Goal: Task Accomplishment & Management: Manage account settings

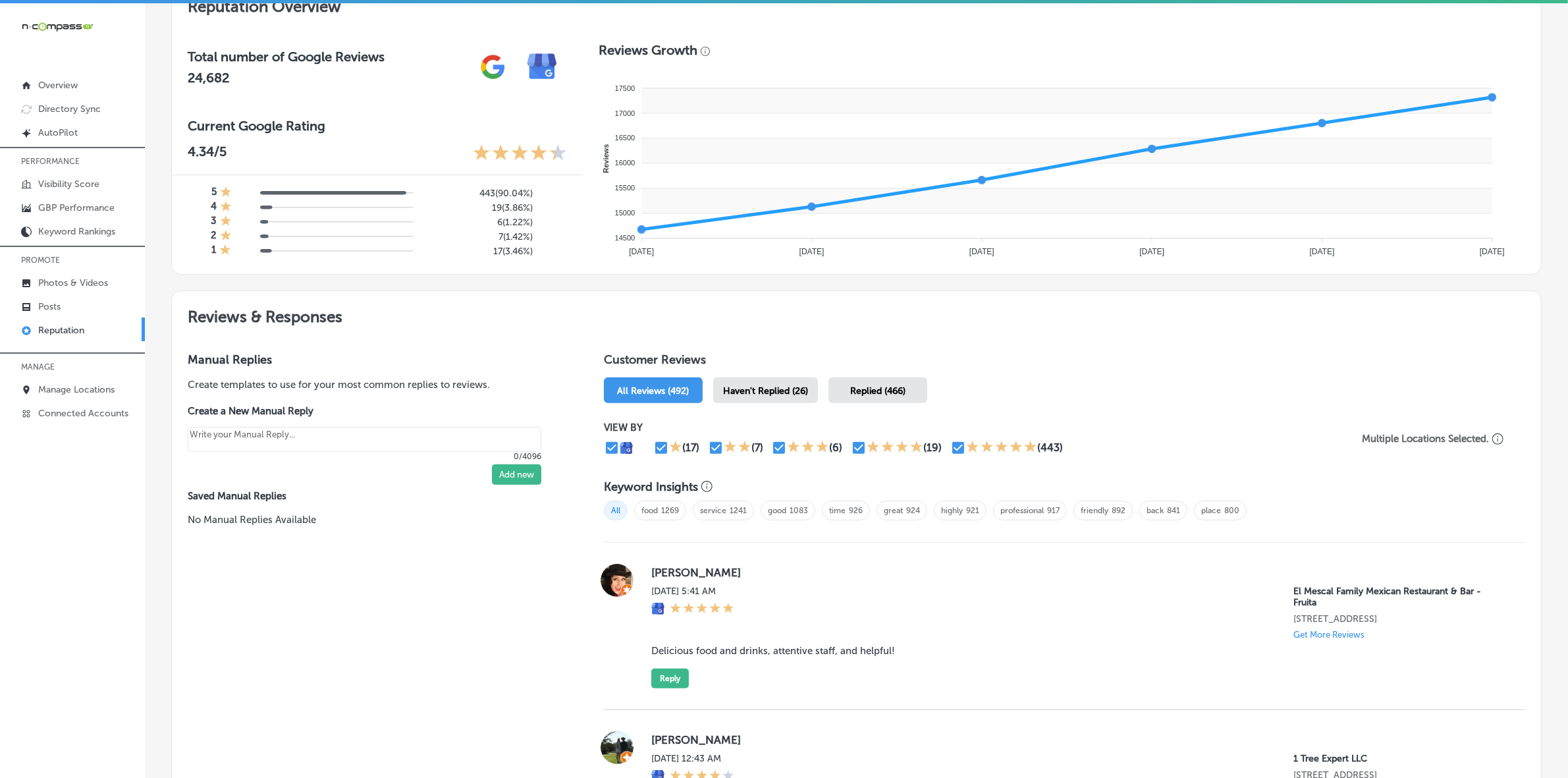
scroll to position [576, 0]
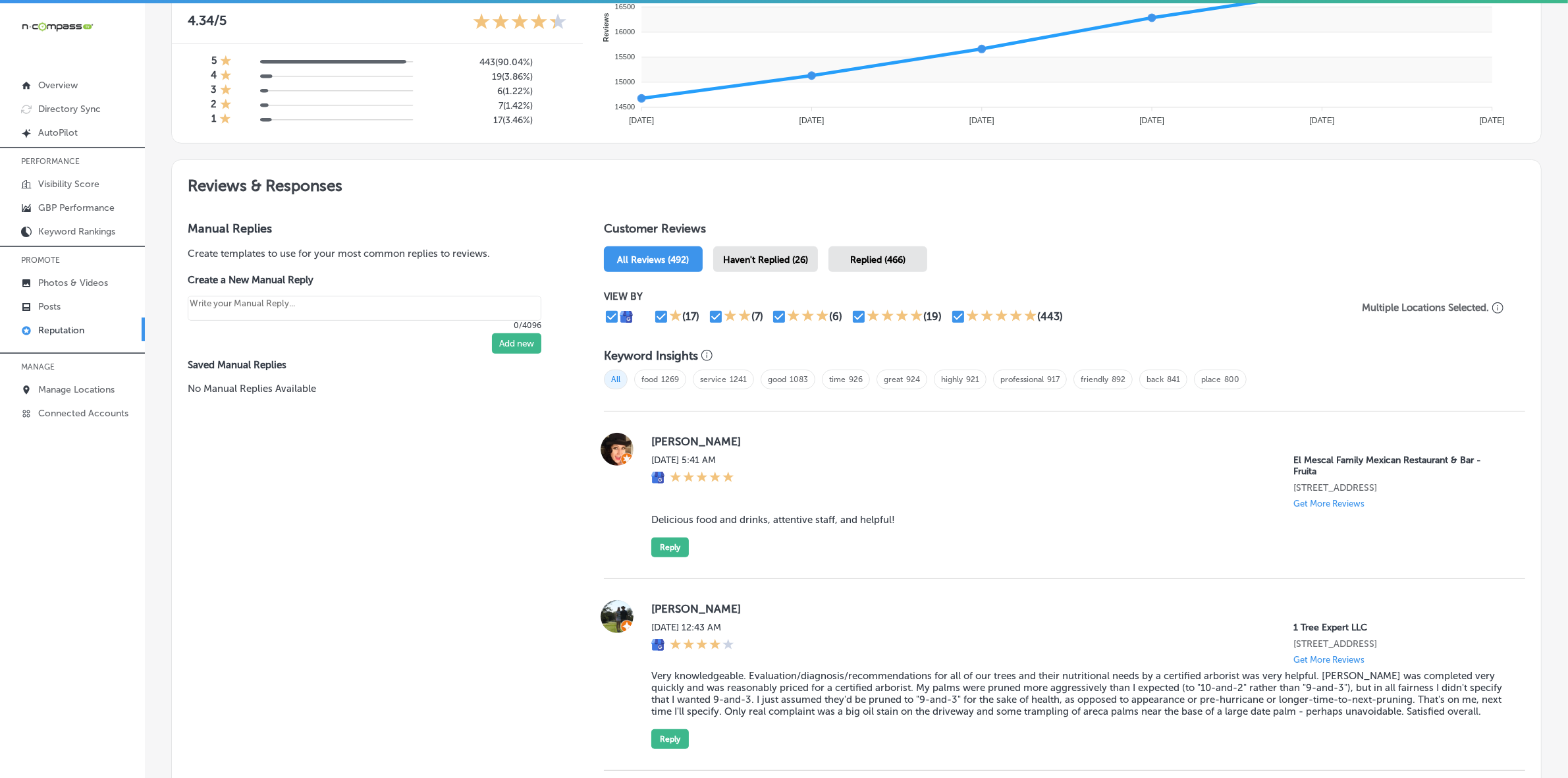
click at [771, 264] on span "Haven't Replied (26)" at bounding box center [765, 260] width 85 height 11
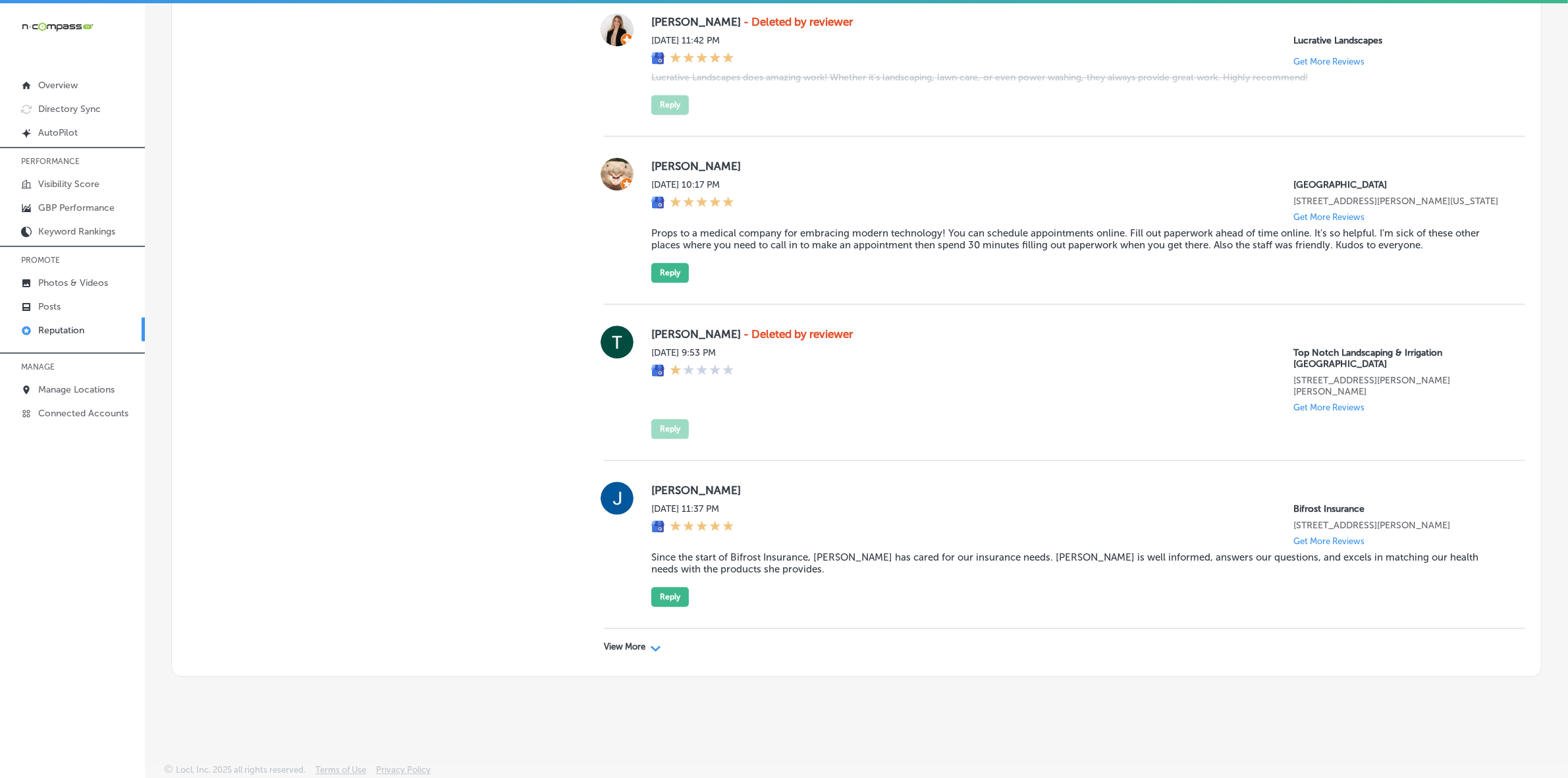
scroll to position [3794, 0]
click at [607, 645] on p "View More" at bounding box center [624, 646] width 42 height 10
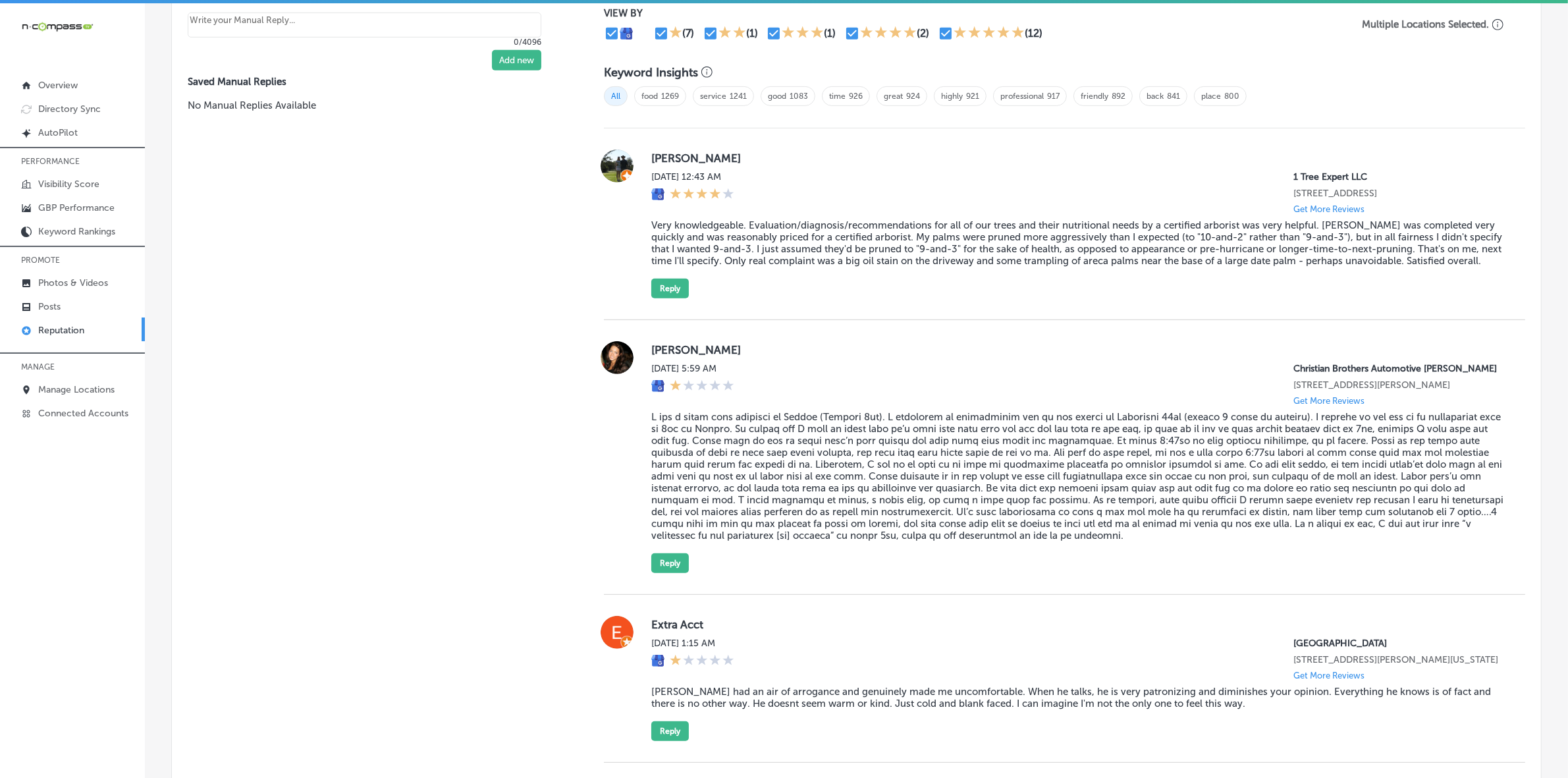
scroll to position [747, 0]
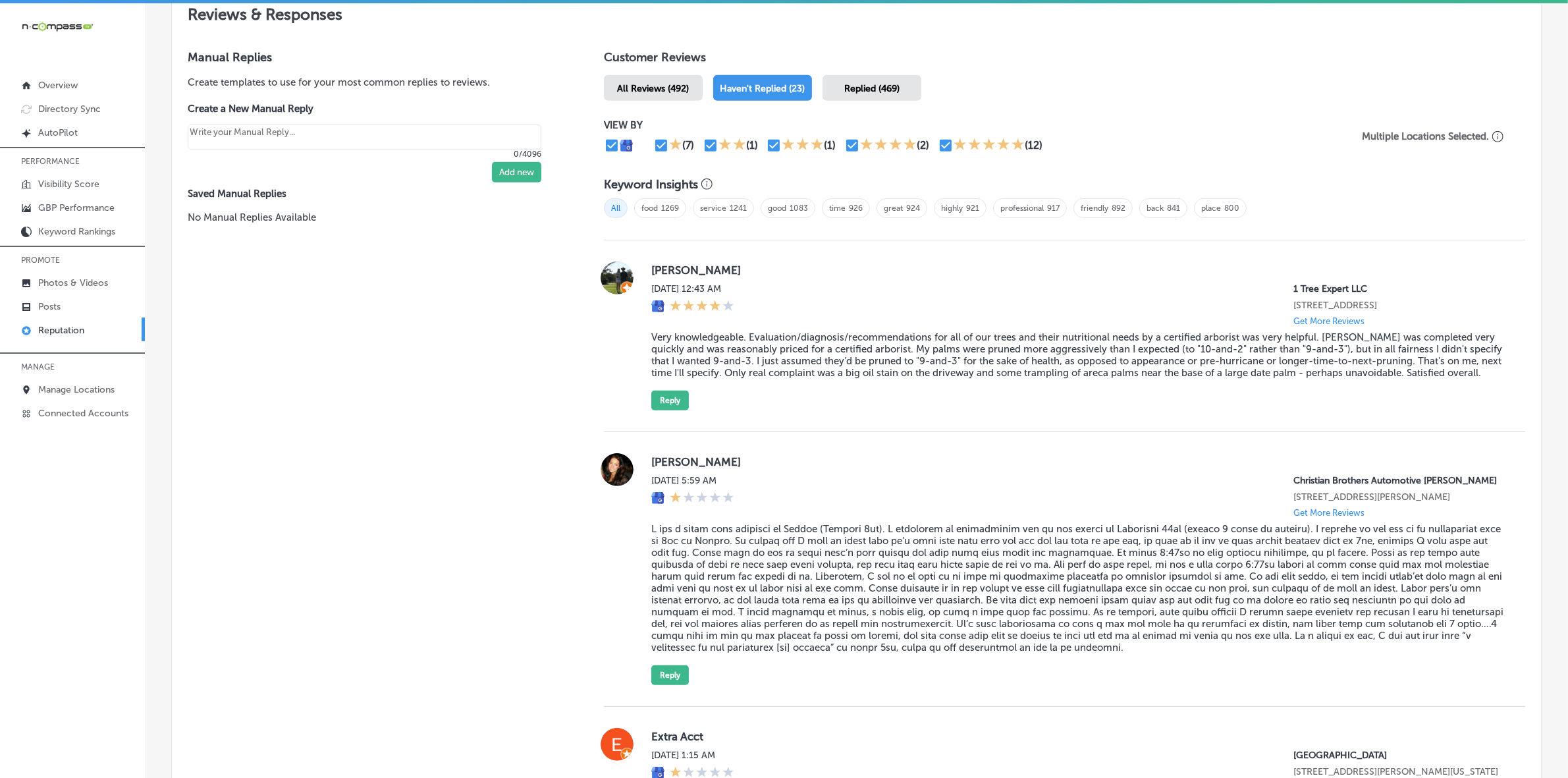
click at [993, 367] on blockquote "Very knowledgeable. Evaluation/diagnosis/recommendations for all of our trees a…" at bounding box center [1078, 355] width 853 height 47
click at [993, 366] on blockquote "Very knowledgeable. Evaluation/diagnosis/recommendations for all of our trees a…" at bounding box center [1078, 355] width 853 height 47
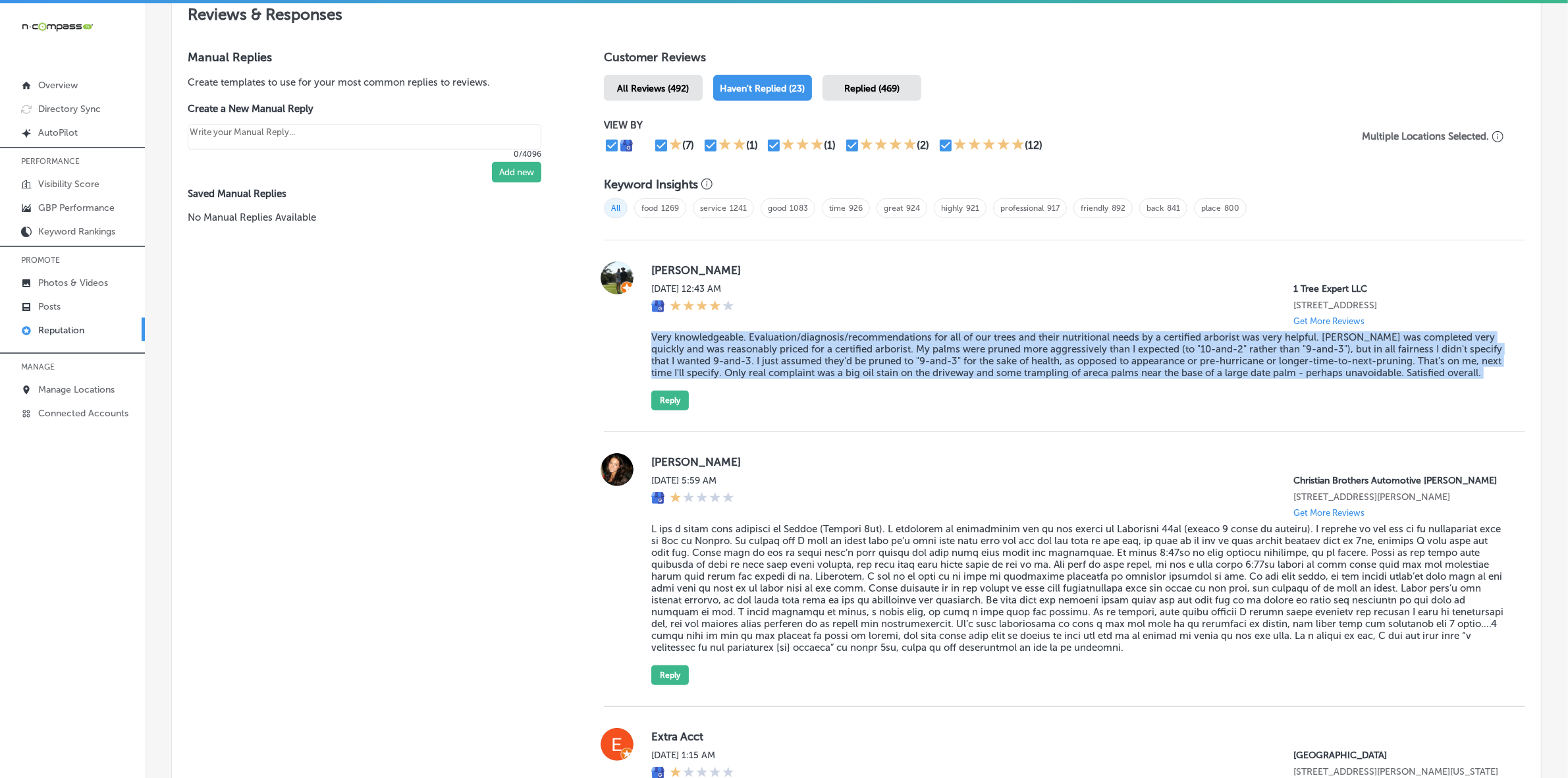
click at [993, 366] on blockquote "Very knowledgeable. Evaluation/diagnosis/recommendations for all of our trees a…" at bounding box center [1078, 355] width 853 height 47
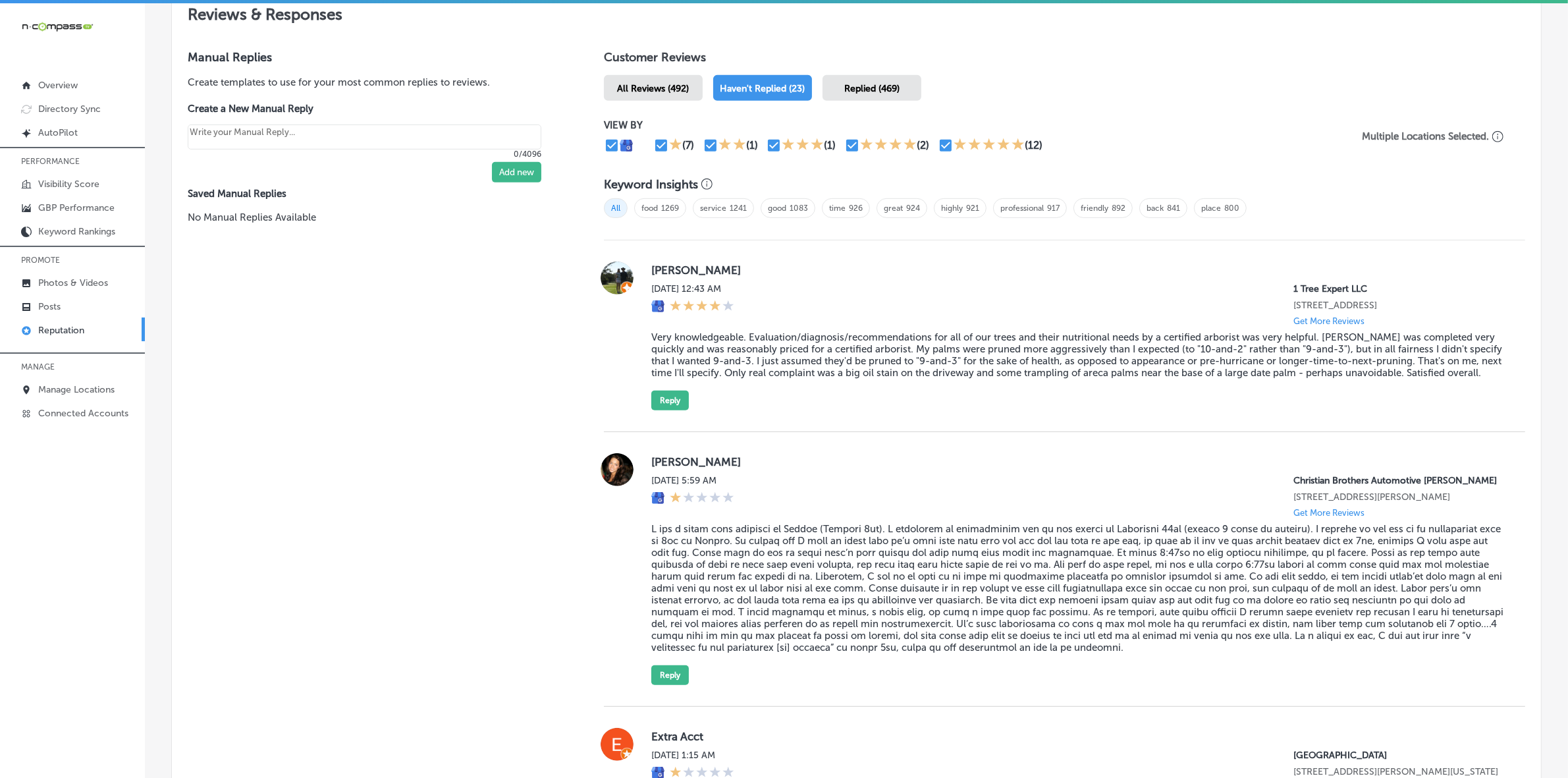
click at [665, 270] on label "[PERSON_NAME]" at bounding box center [1078, 270] width 853 height 13
copy label "[PERSON_NAME]"
click at [844, 371] on blockquote "Very knowledgeable. Evaluation/diagnosis/recommendations for all of our trees a…" at bounding box center [1078, 355] width 853 height 47
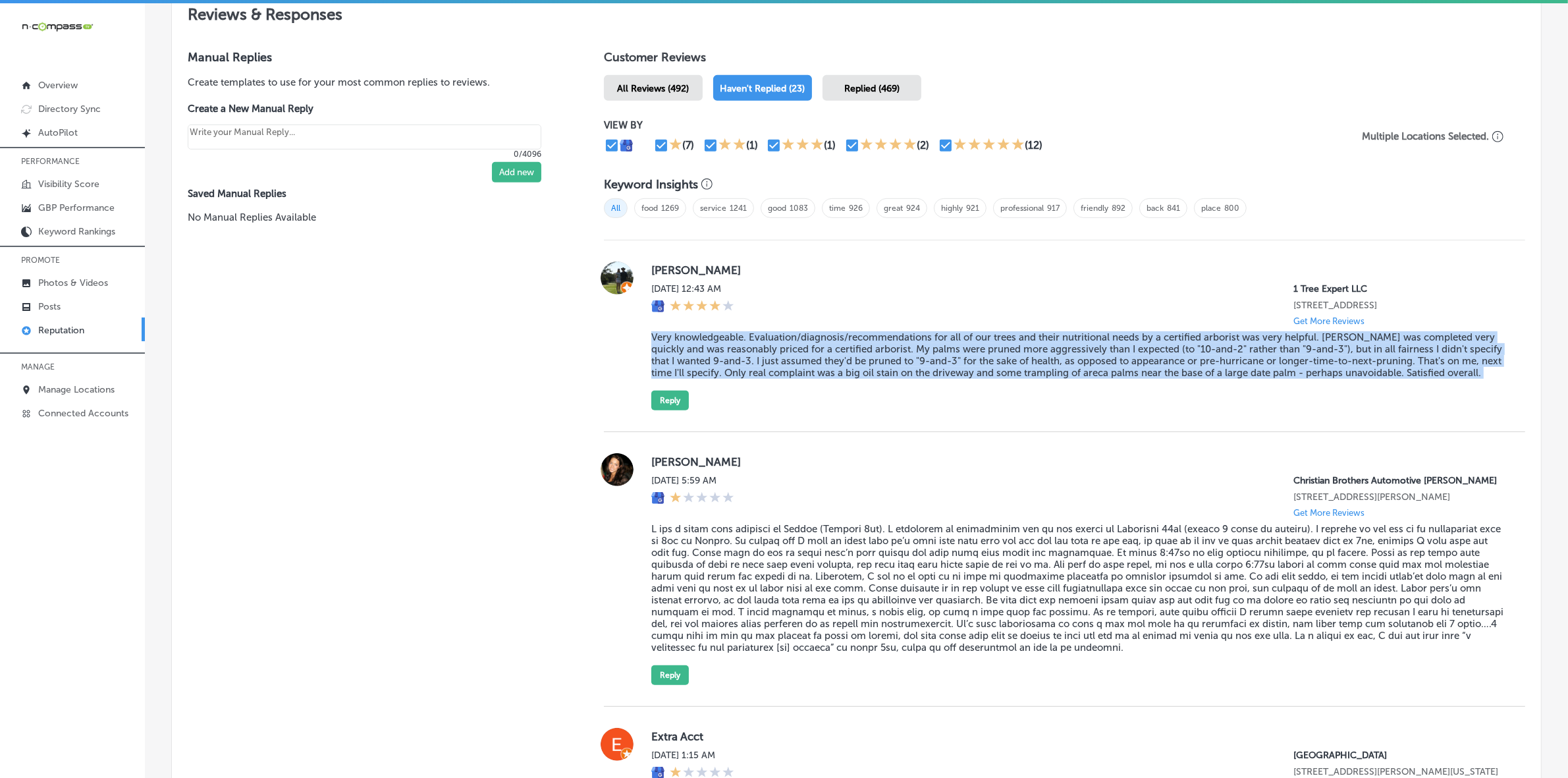
click at [844, 371] on blockquote "Very knowledgeable. Evaluation/diagnosis/recommendations for all of our trees a…" at bounding box center [1078, 355] width 853 height 47
copy blockquote "Very knowledgeable. Evaluation/diagnosis/recommendations for all of our trees a…"
click at [664, 400] on button "Reply" at bounding box center [670, 400] width 38 height 20
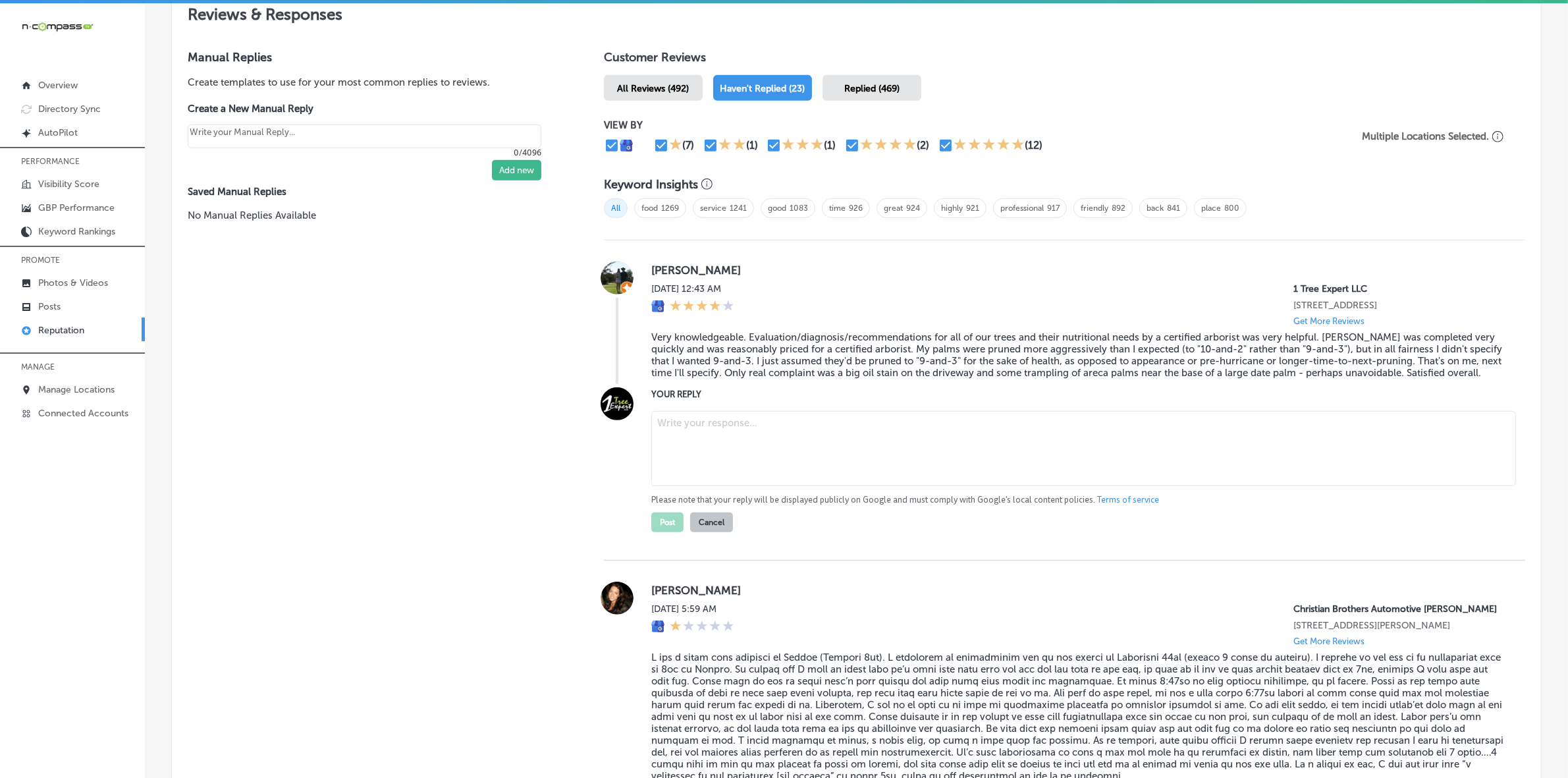
click at [725, 442] on textarea at bounding box center [1084, 449] width 865 height 75
type textarea "x"
paste textarea "Thank you, [PERSON_NAME], for your thoughtful feedback! We’re glad to hear that…"
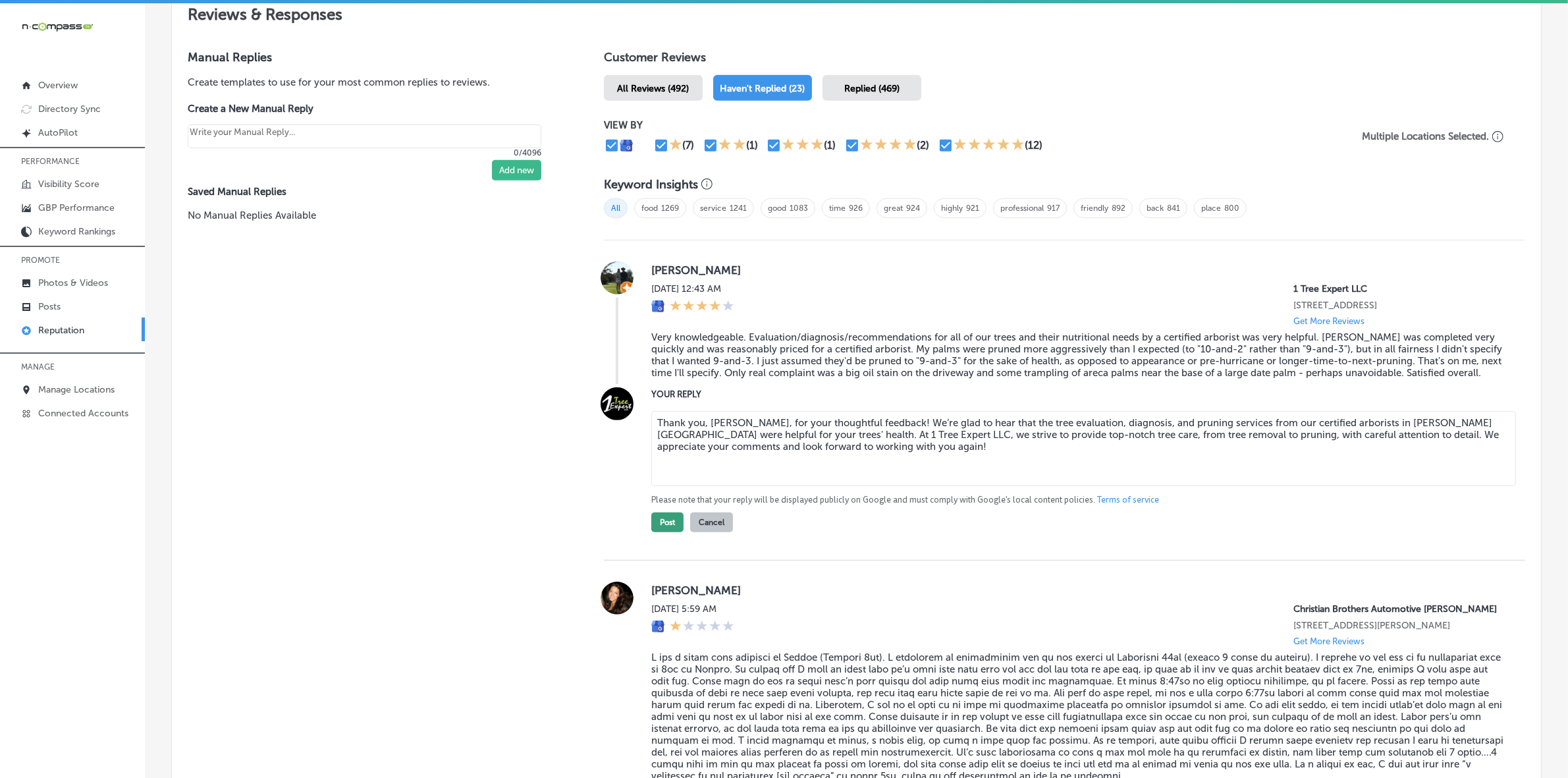
type textarea "Thank you, [PERSON_NAME], for your thoughtful feedback! We’re glad to hear that…"
click at [657, 530] on button "Post" at bounding box center [667, 522] width 32 height 20
type textarea "x"
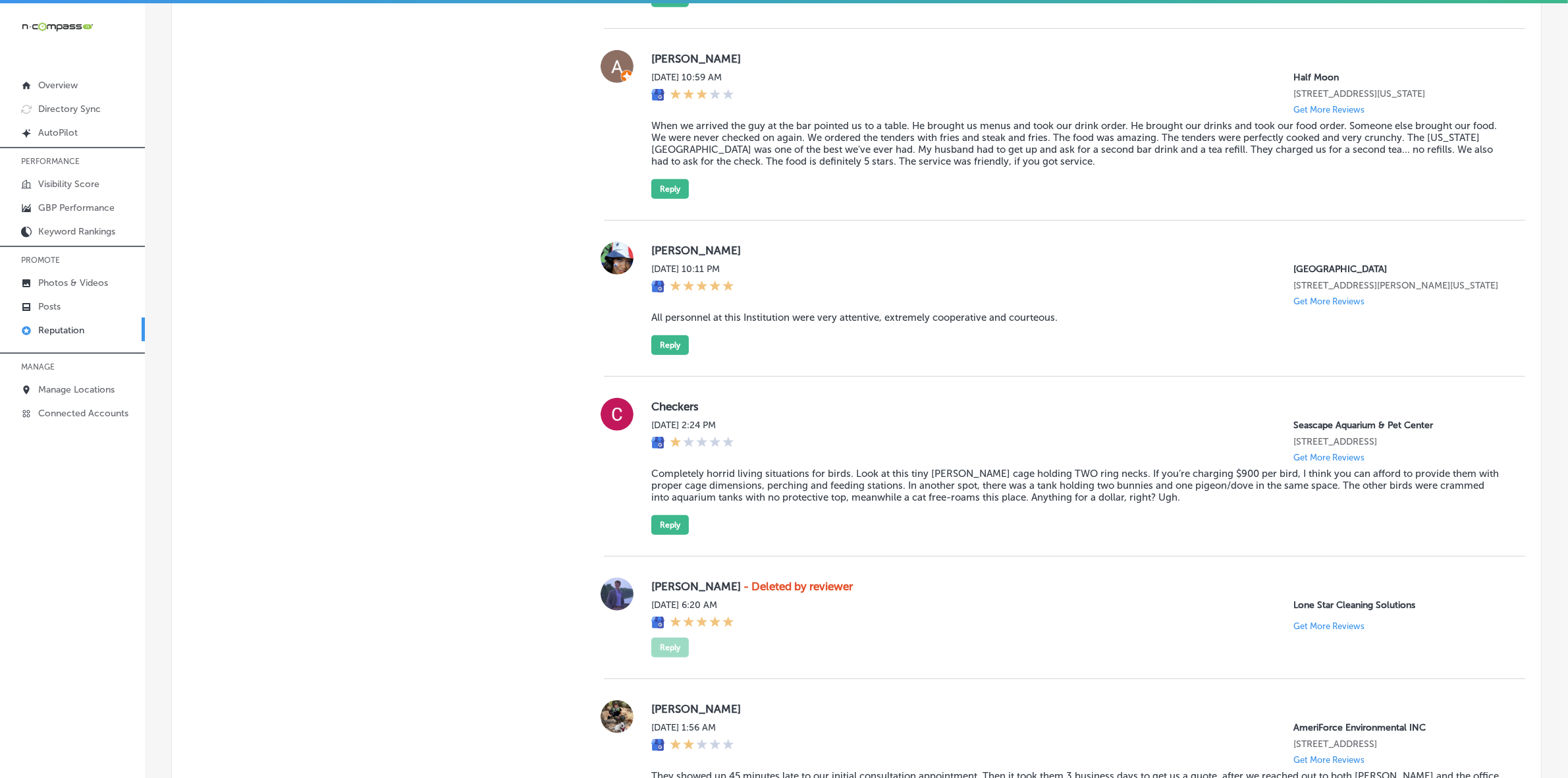
scroll to position [1407, 0]
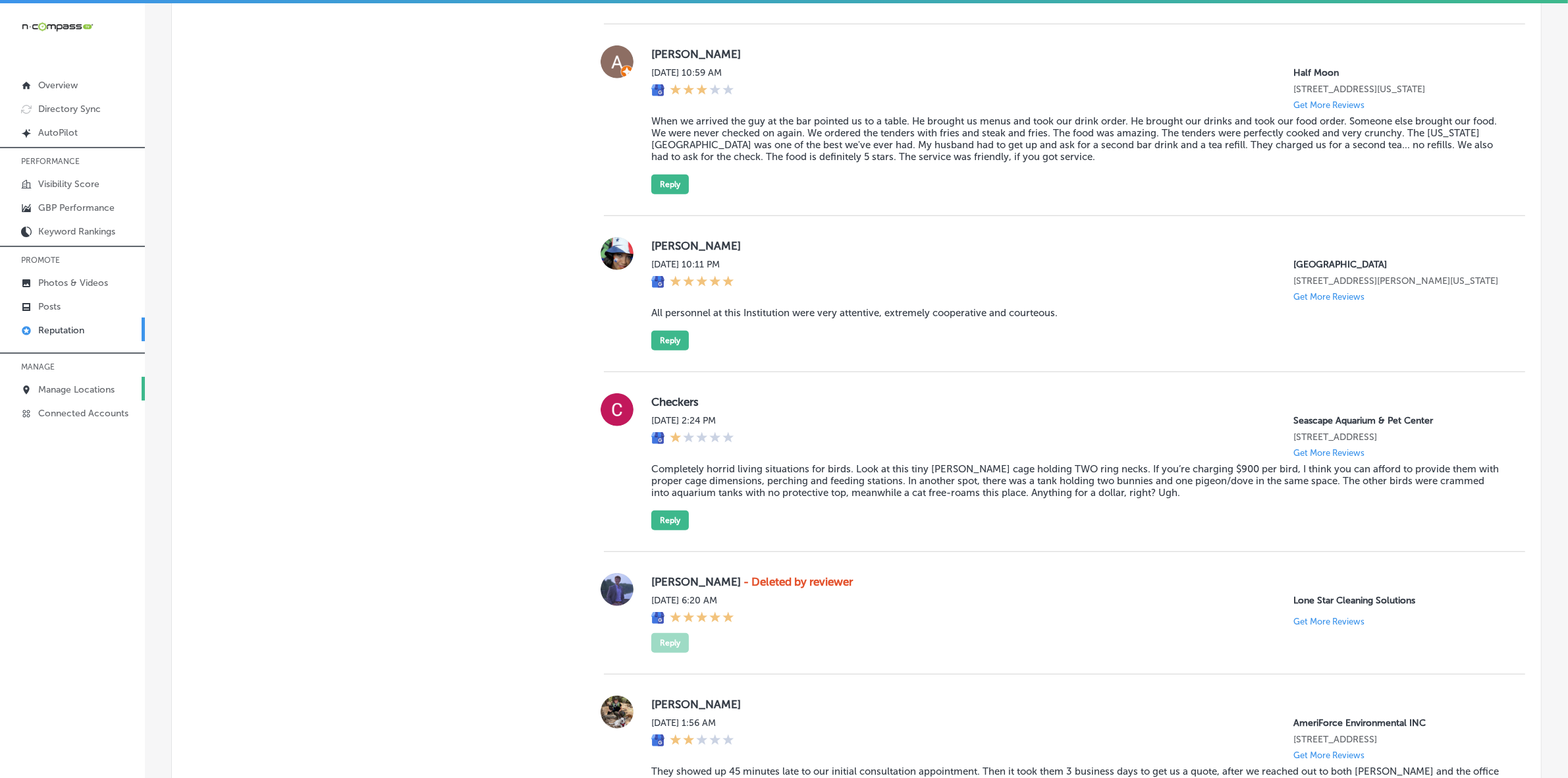
click at [108, 393] on p "Manage Locations" at bounding box center [76, 389] width 76 height 11
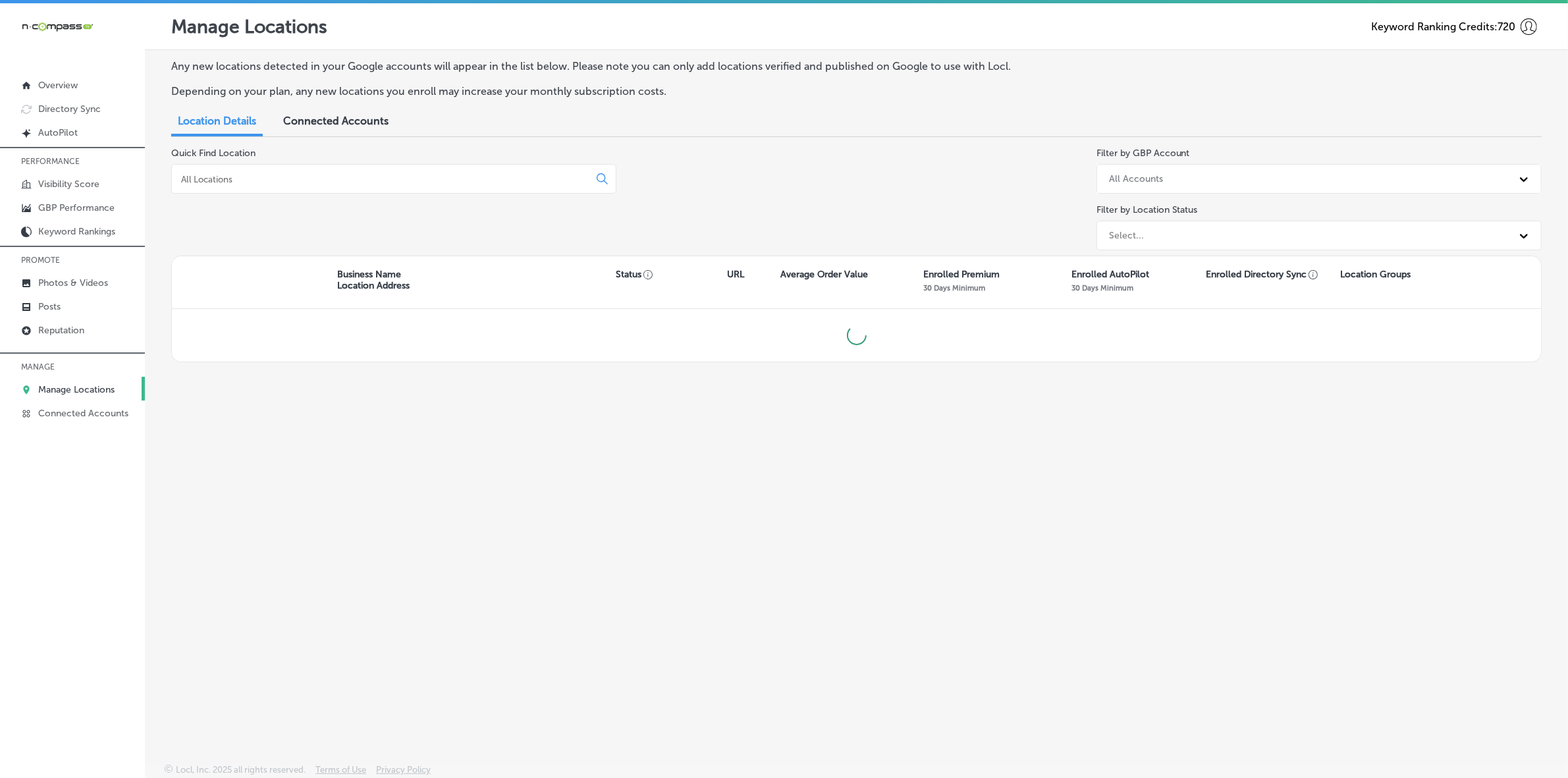
click at [425, 173] on input at bounding box center [383, 179] width 407 height 12
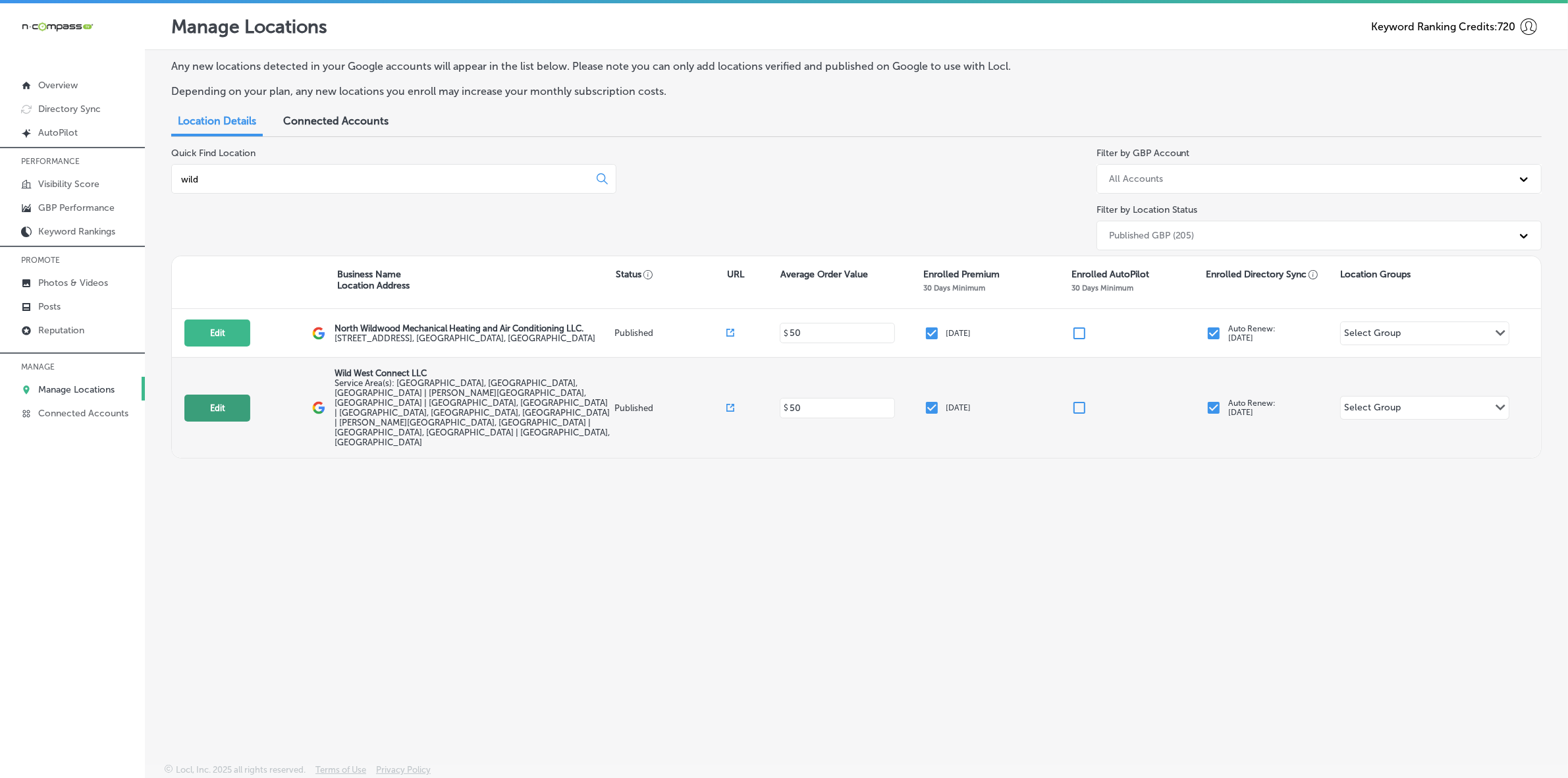
type input "wild"
click at [228, 395] on button "Edit" at bounding box center [217, 408] width 66 height 27
select select "US"
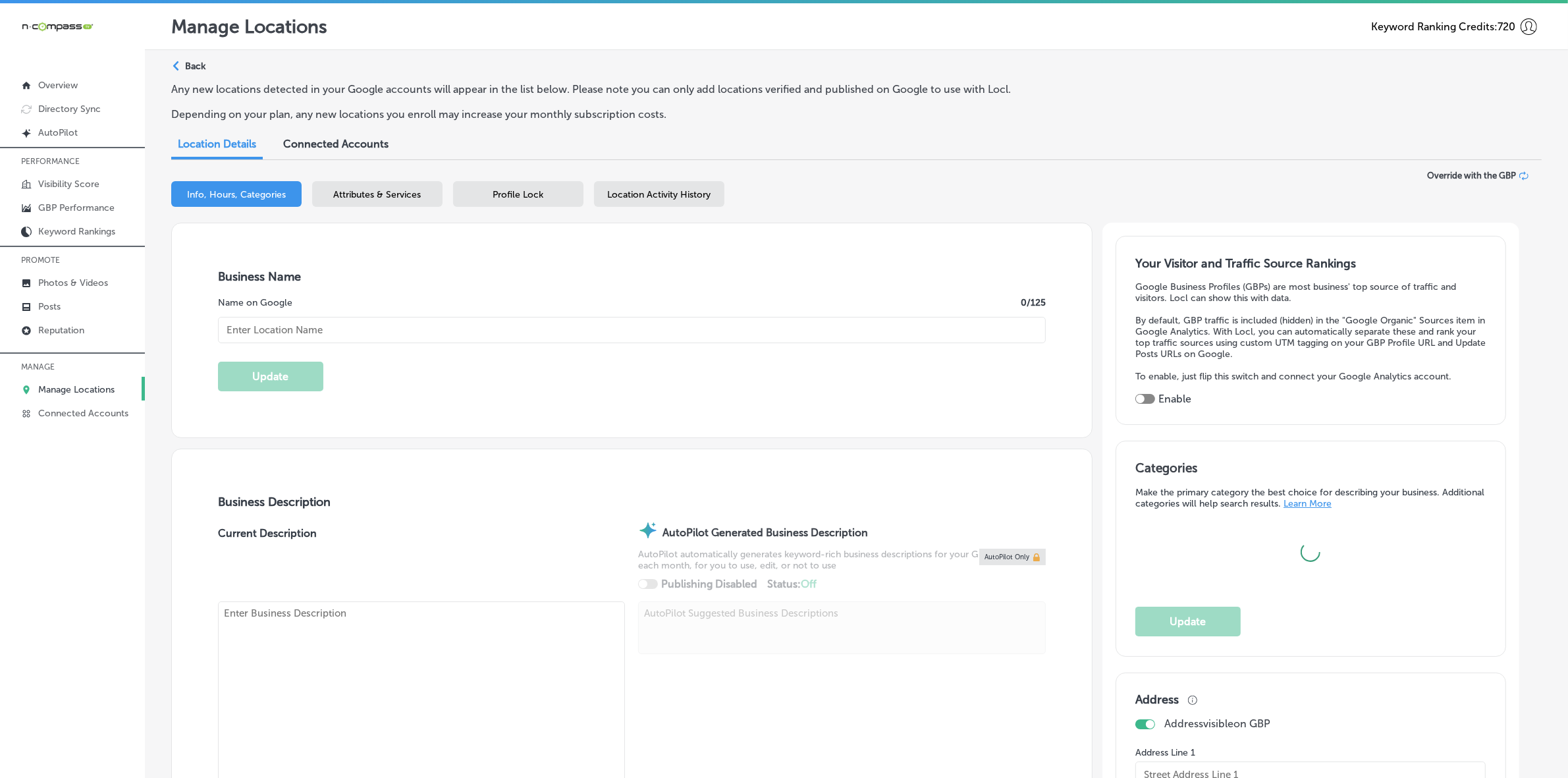
type textarea "Wild West Connect is a full-service advertising agency based in [GEOGRAPHIC_DAT…"
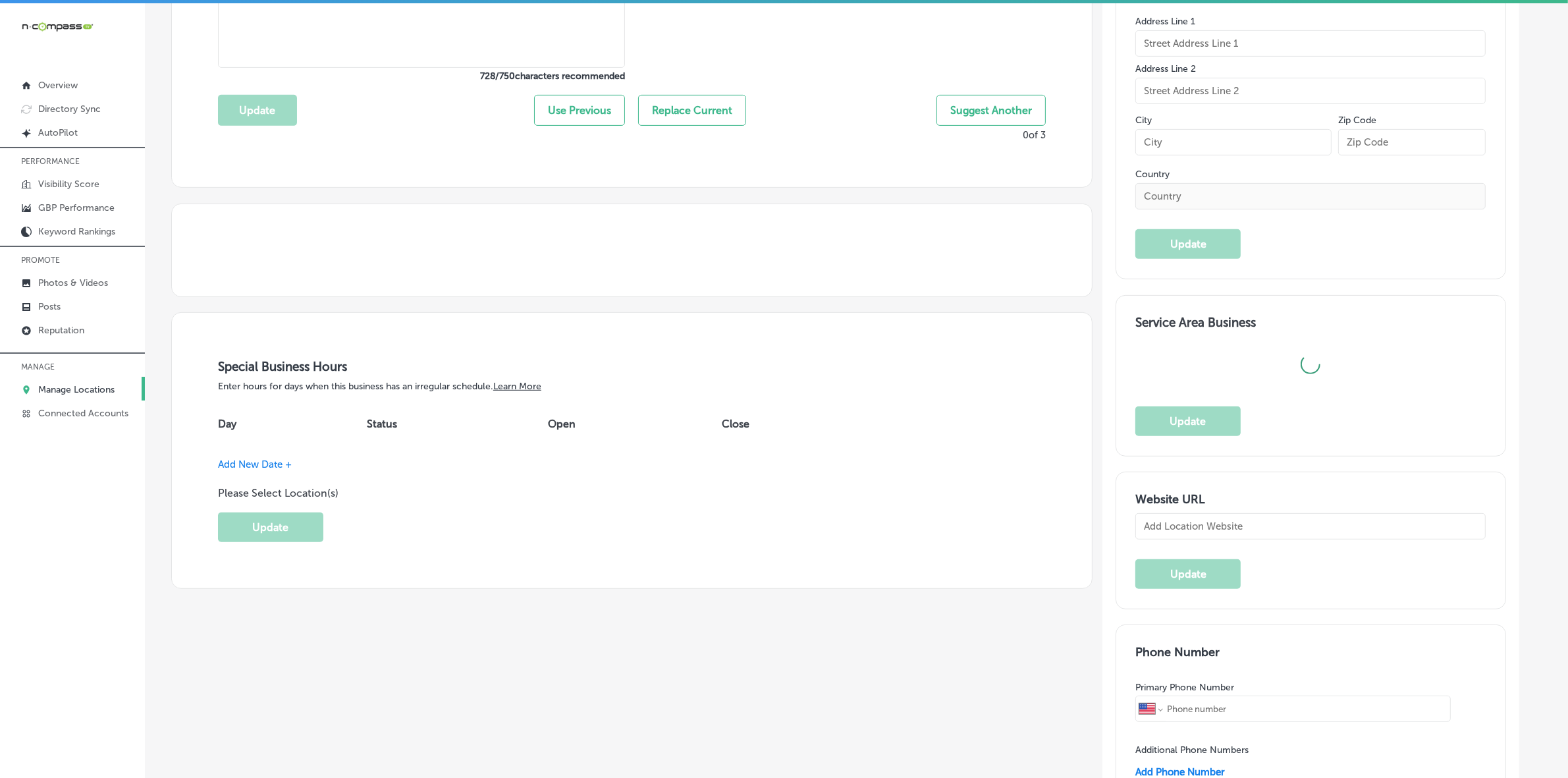
scroll to position [741, 0]
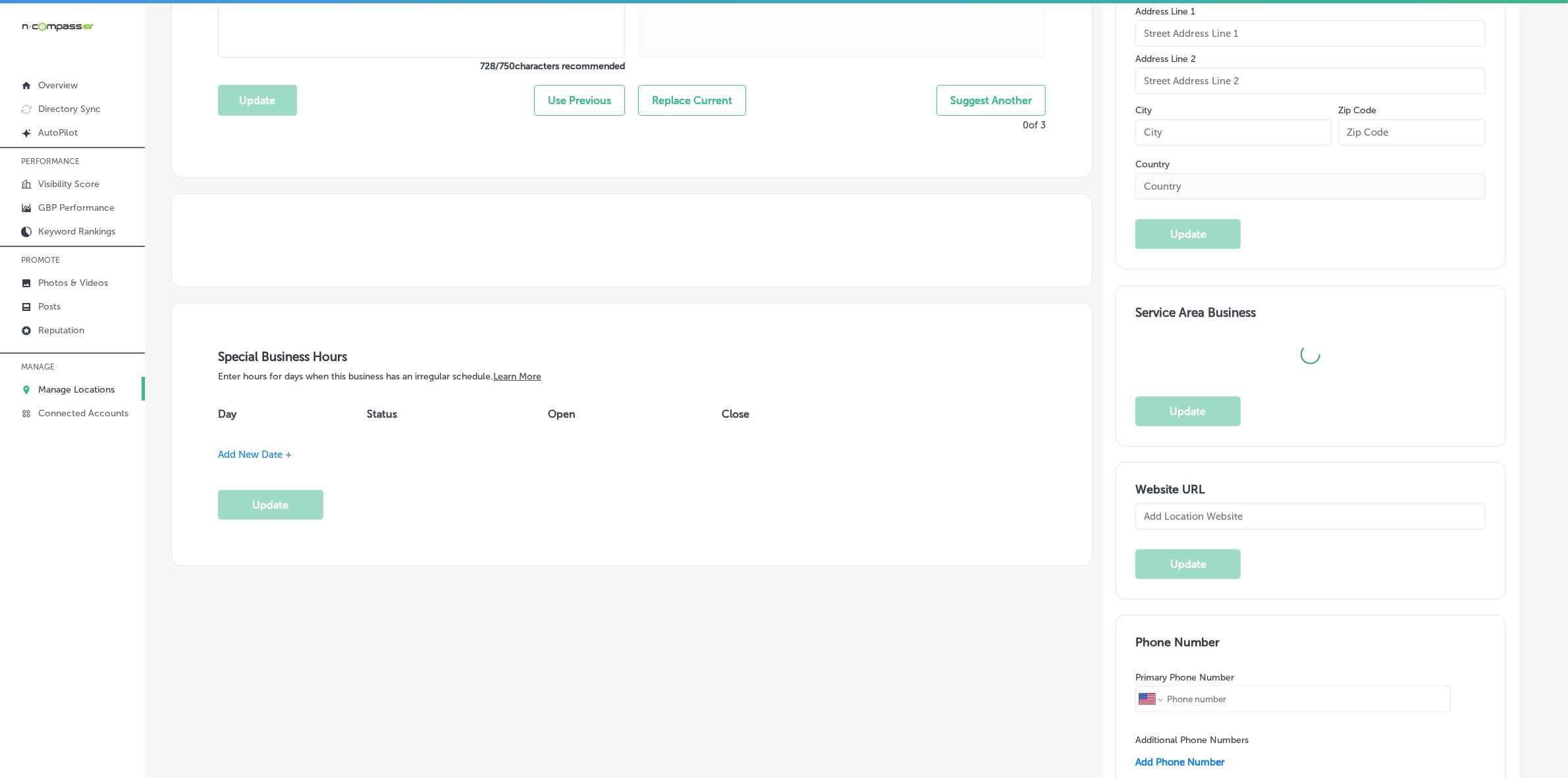
checkbox input "false"
type input "[STREET_ADDRESS]"
type input "Pine Bluffs"
type input "82082"
type input "US"
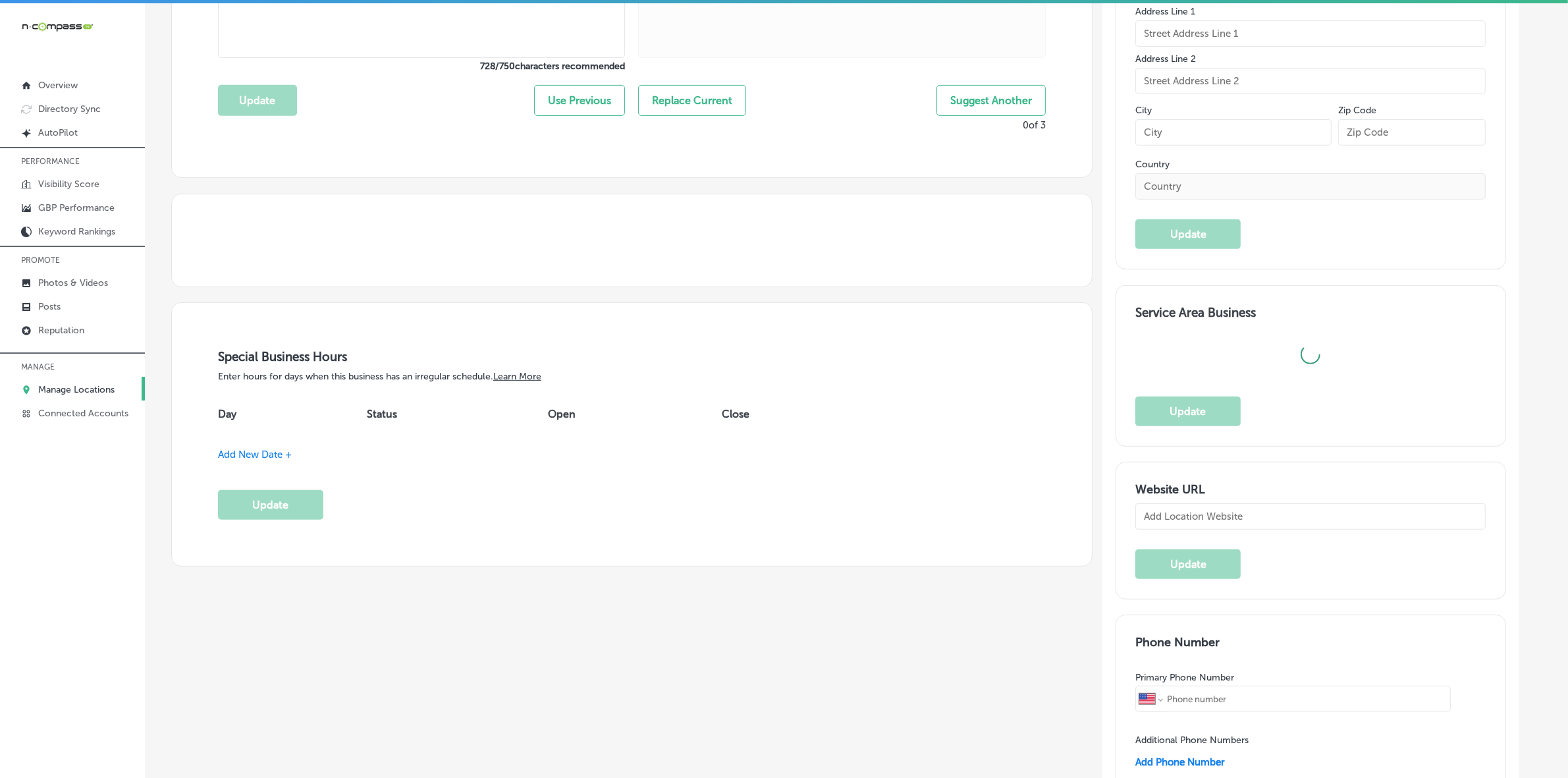
type input "[URL][DOMAIN_NAME]"
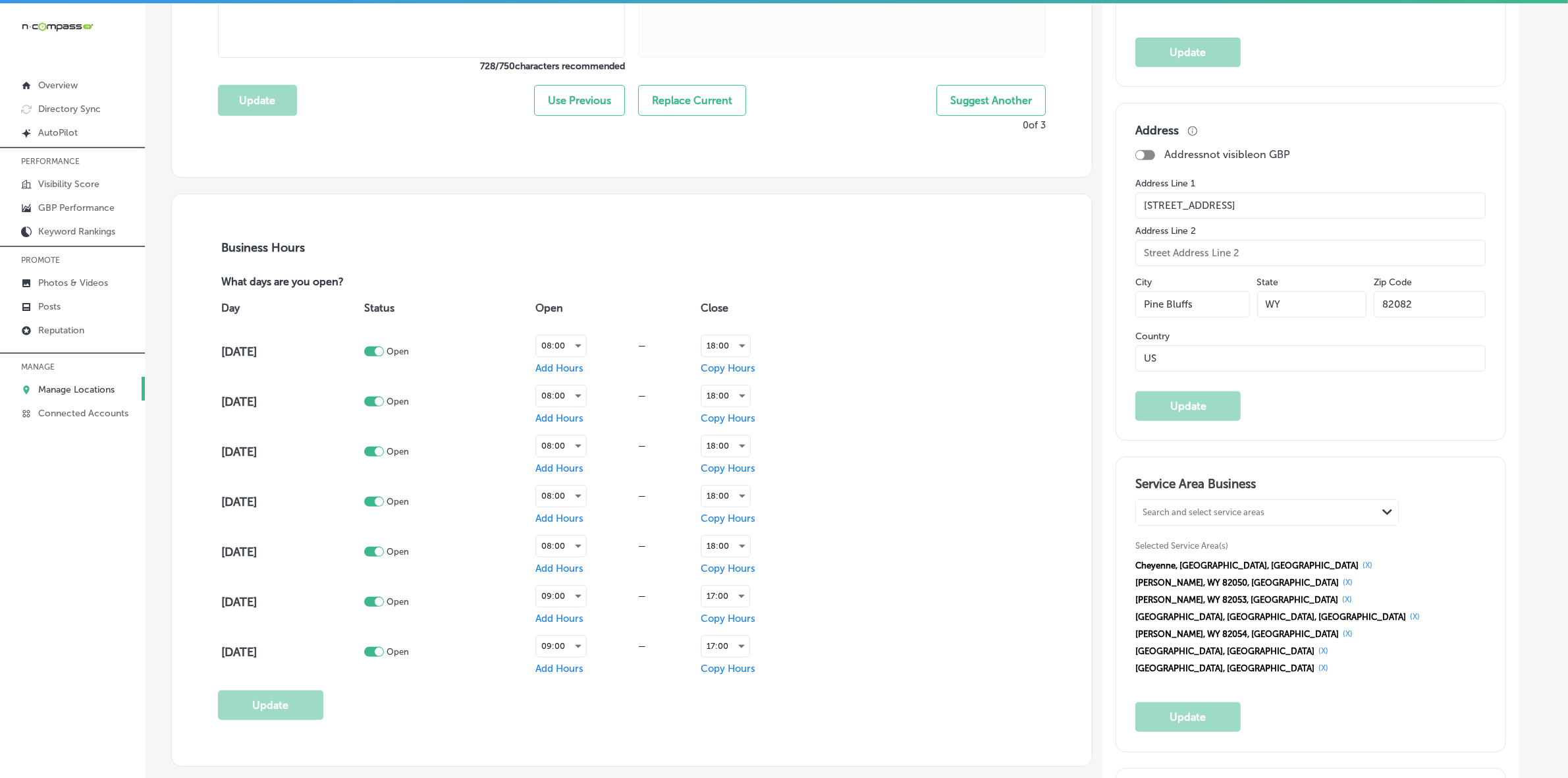
checkbox input "true"
type input "Wild West Connect LLC"
type input "[PHONE_NUMBER]"
click at [1231, 219] on input "[STREET_ADDRESS]" at bounding box center [1311, 206] width 350 height 27
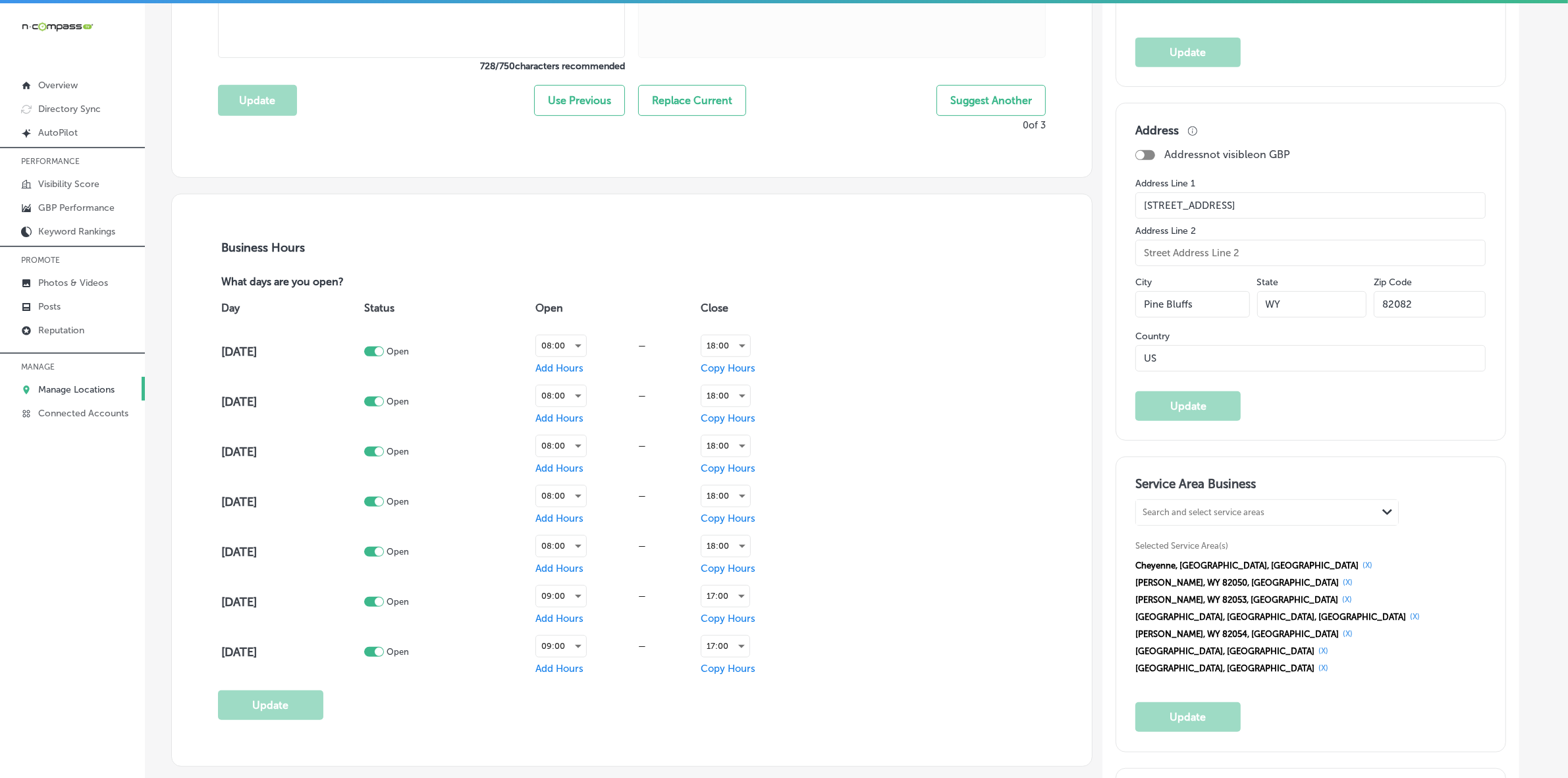
click at [1231, 219] on input "[STREET_ADDRESS]" at bounding box center [1311, 206] width 350 height 27
drag, startPoint x: 1212, startPoint y: 305, endPoint x: 1072, endPoint y: 298, distance: 140.2
click at [1072, 298] on div "Business Name Name on Google 21 /125 Wild West Connect LLC Update Business Desc…" at bounding box center [846, 758] width 1390 height 2553
click at [1435, 310] on input "82082" at bounding box center [1429, 305] width 112 height 27
click at [1435, 309] on input "82082" at bounding box center [1429, 305] width 112 height 27
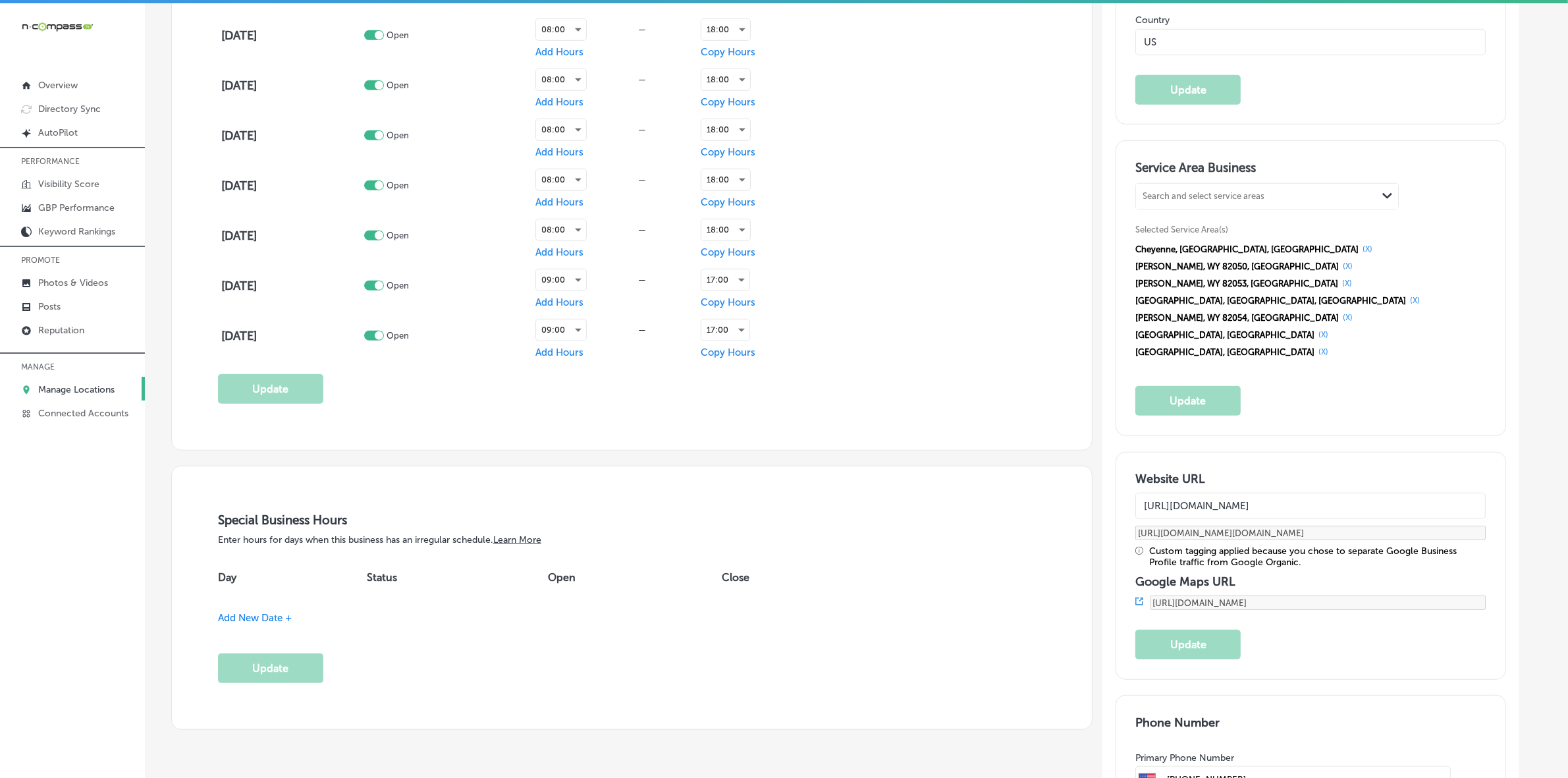
scroll to position [1317, 0]
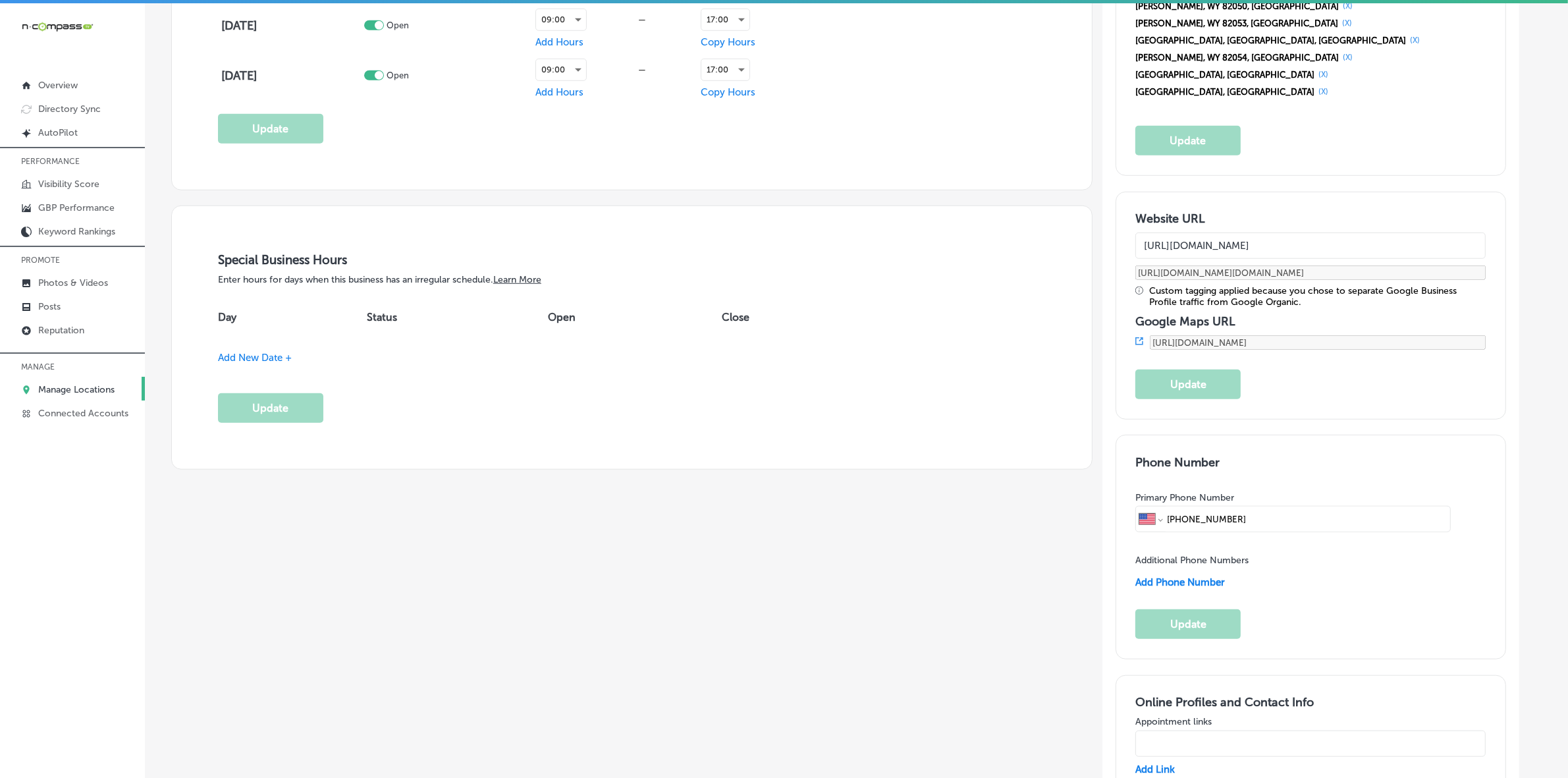
drag, startPoint x: 1255, startPoint y: 458, endPoint x: 1174, endPoint y: 456, distance: 81.0
click at [1174, 506] on input "[PHONE_NUMBER]" at bounding box center [1306, 519] width 281 height 25
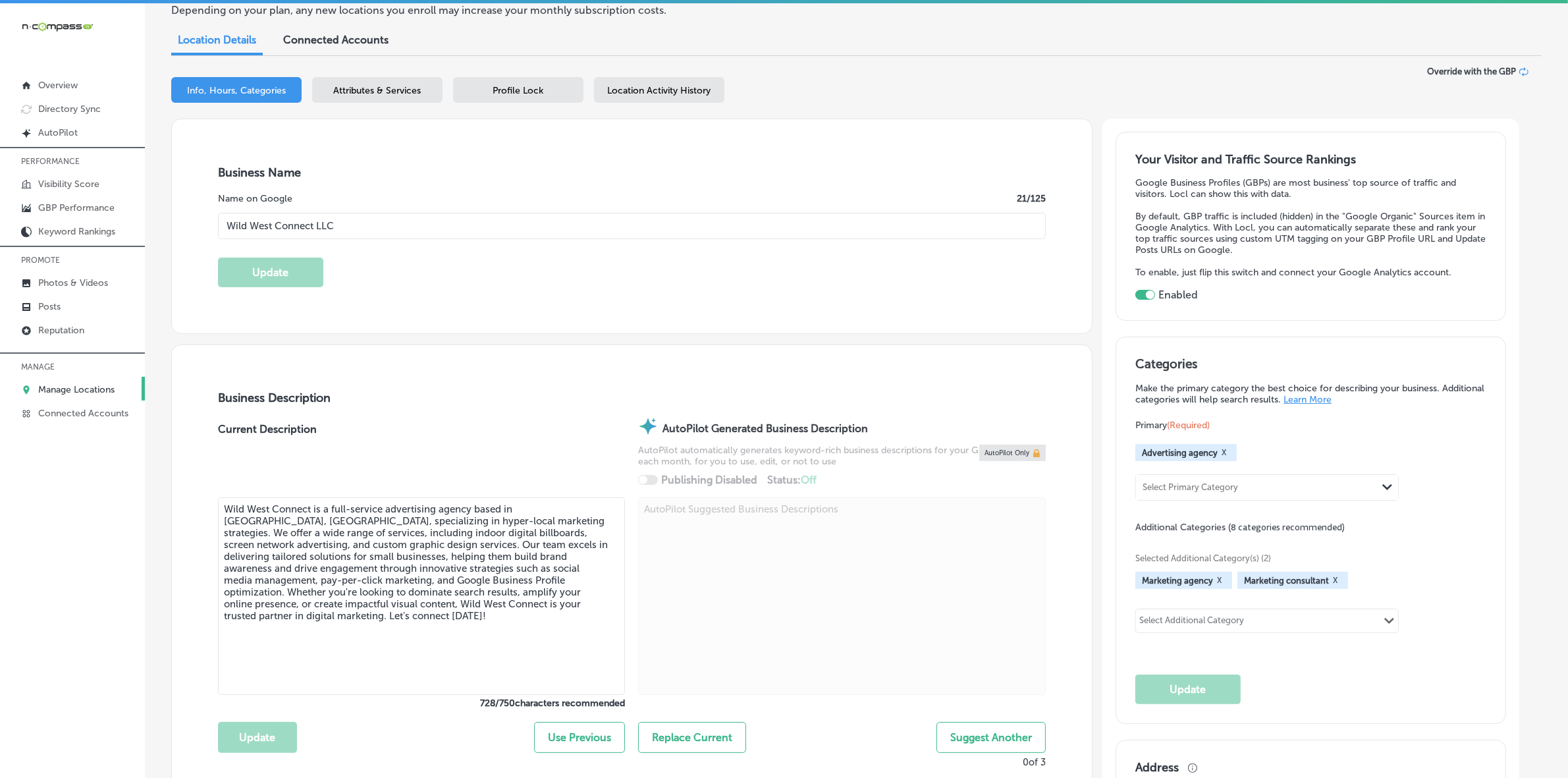
scroll to position [247, 0]
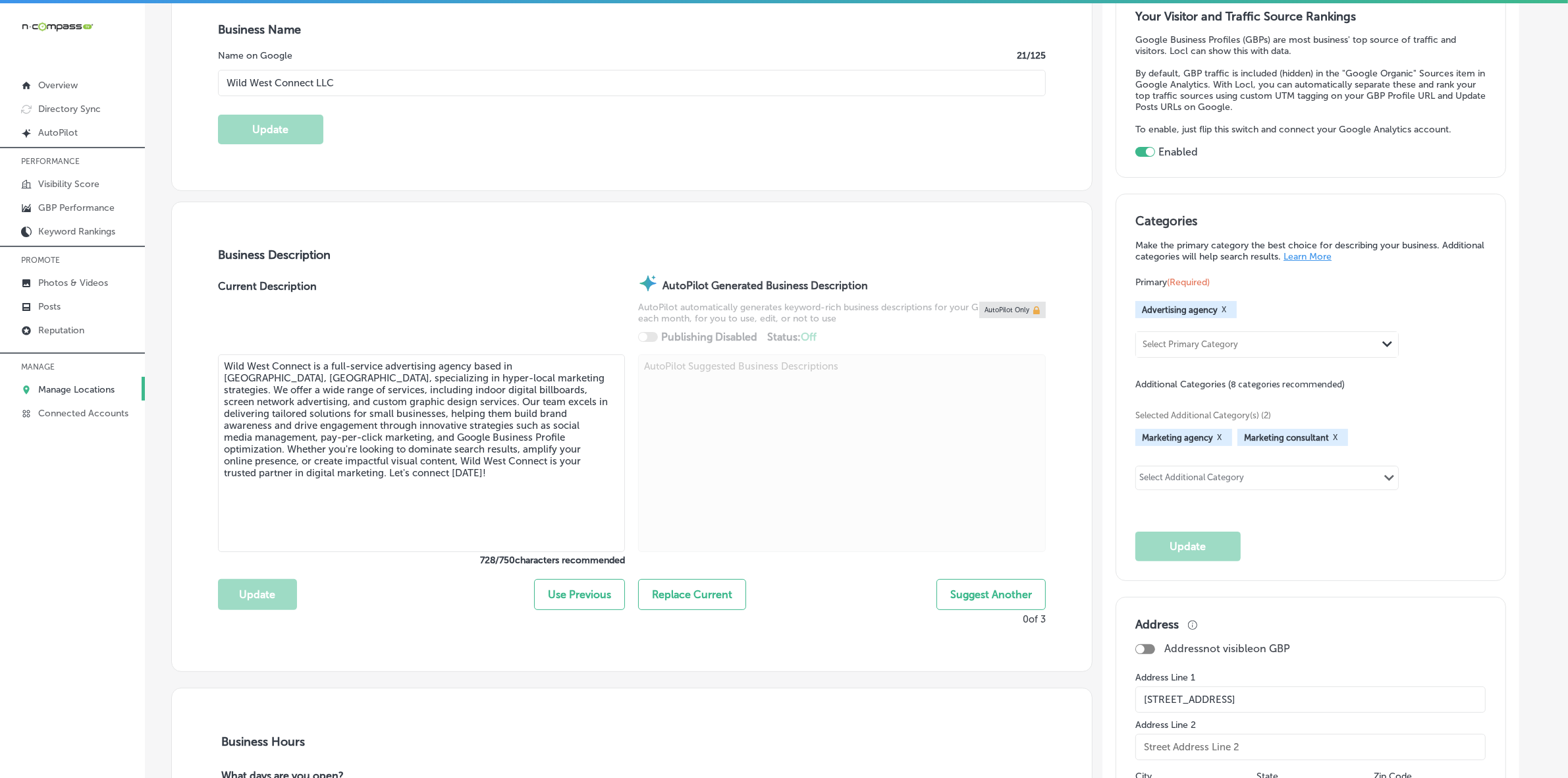
click at [1492, 480] on div "Categories Make the primary category the best choice for describing your busine…" at bounding box center [1311, 388] width 389 height 386
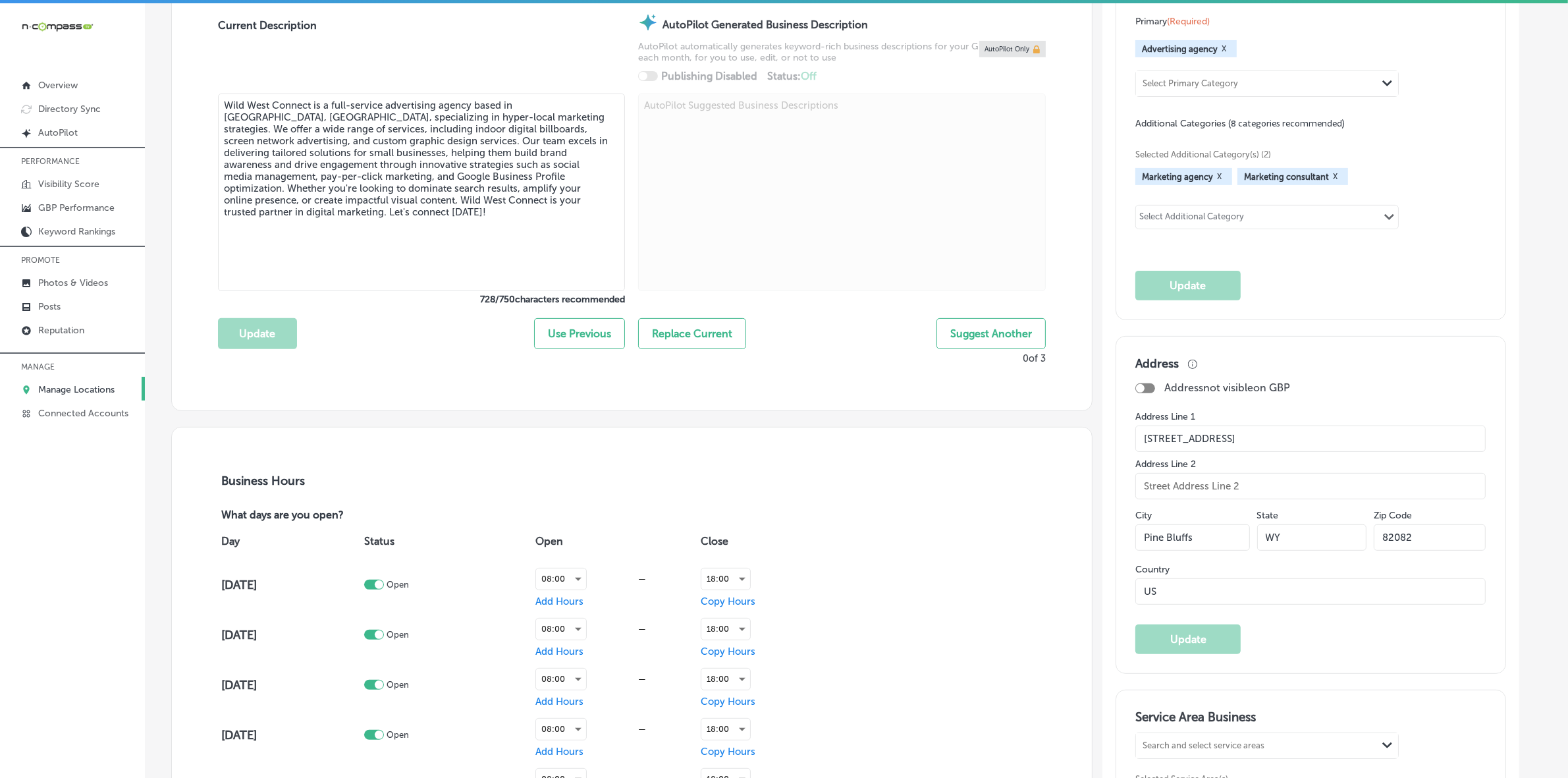
scroll to position [906, 0]
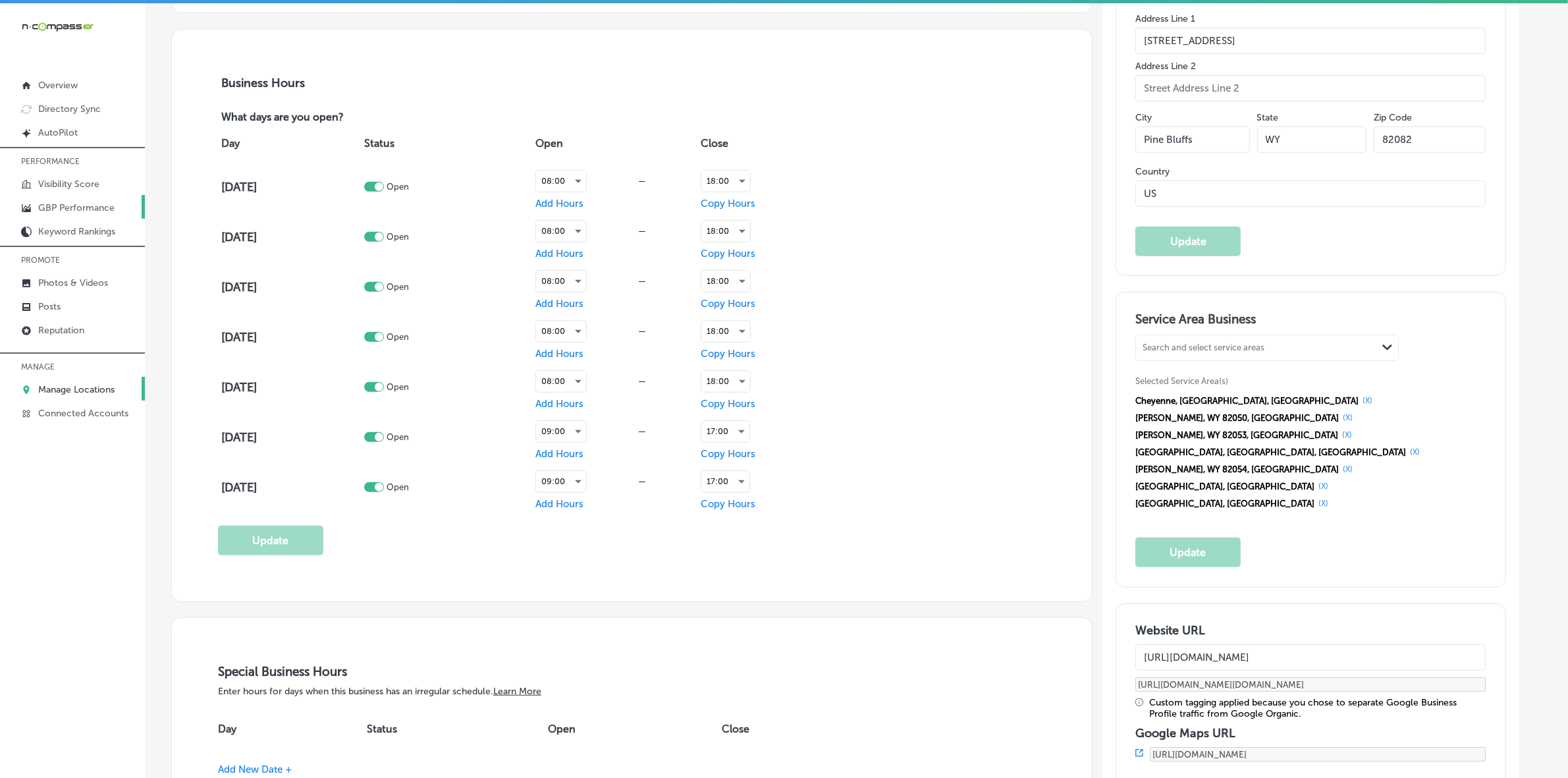
click at [61, 206] on p "GBP Performance" at bounding box center [76, 208] width 76 height 11
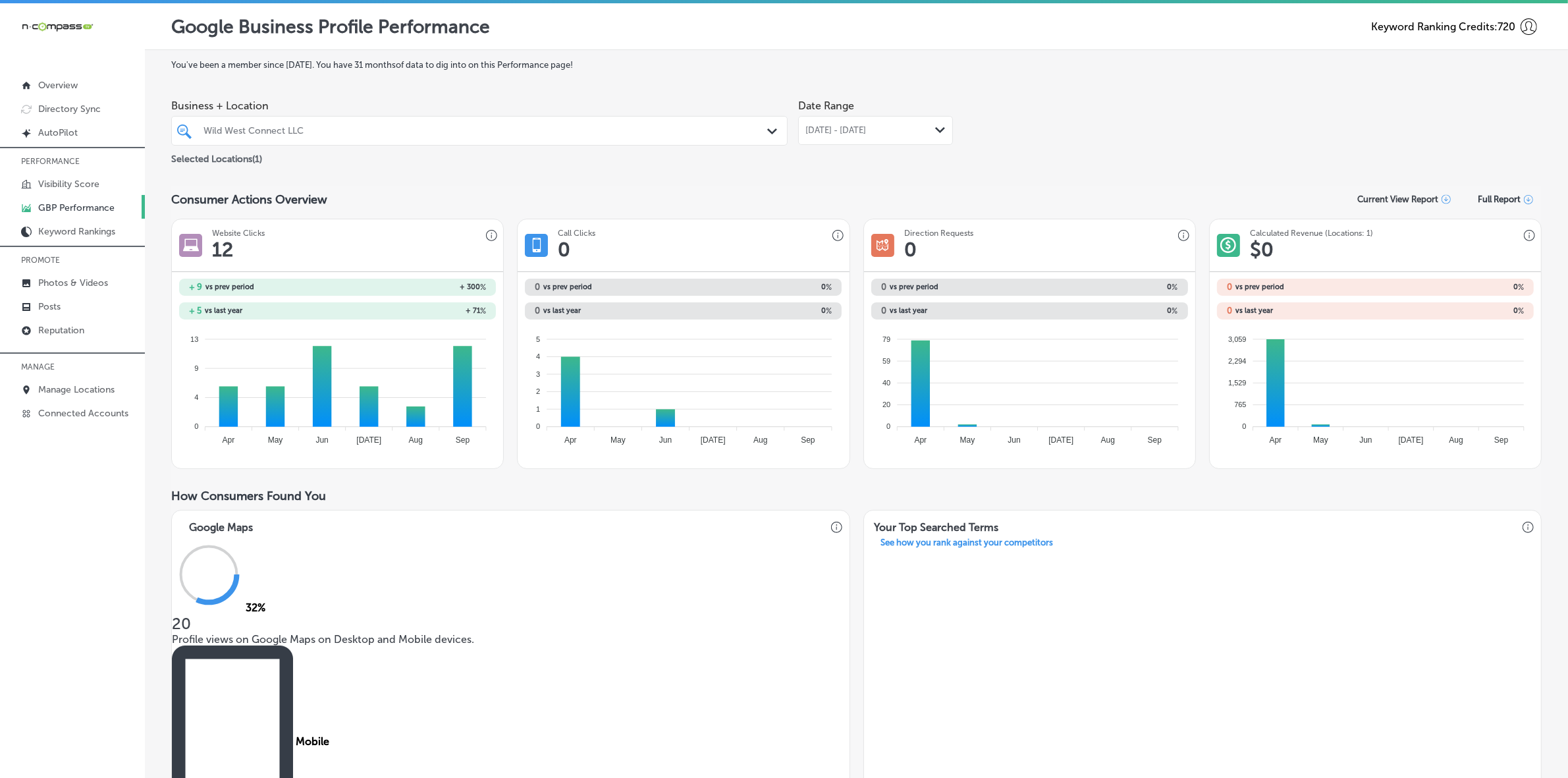
click at [922, 135] on div "[DATE] - [DATE] Path Created with Sketch." at bounding box center [875, 130] width 140 height 10
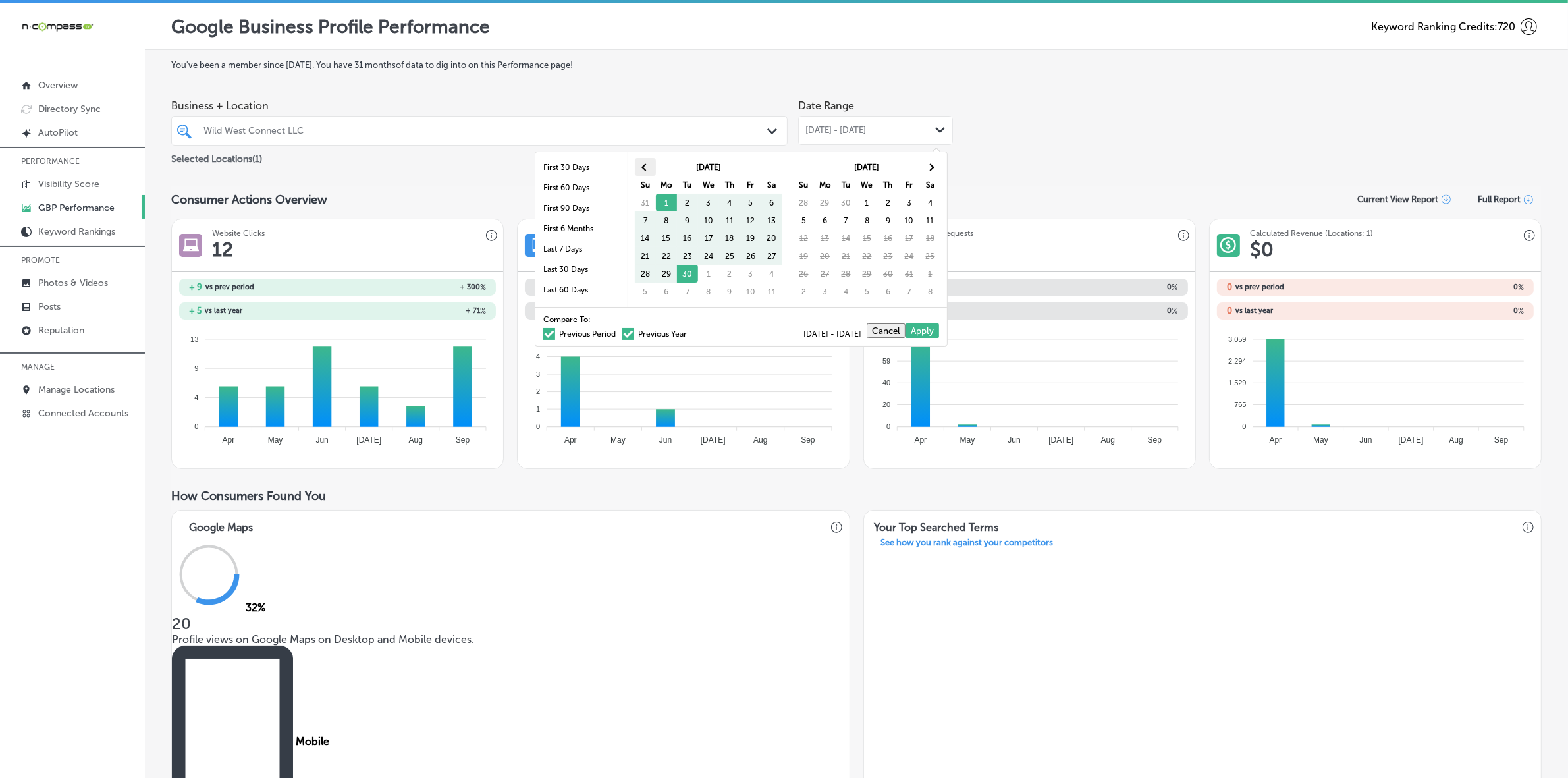
click at [644, 166] on span at bounding box center [644, 166] width 7 height 7
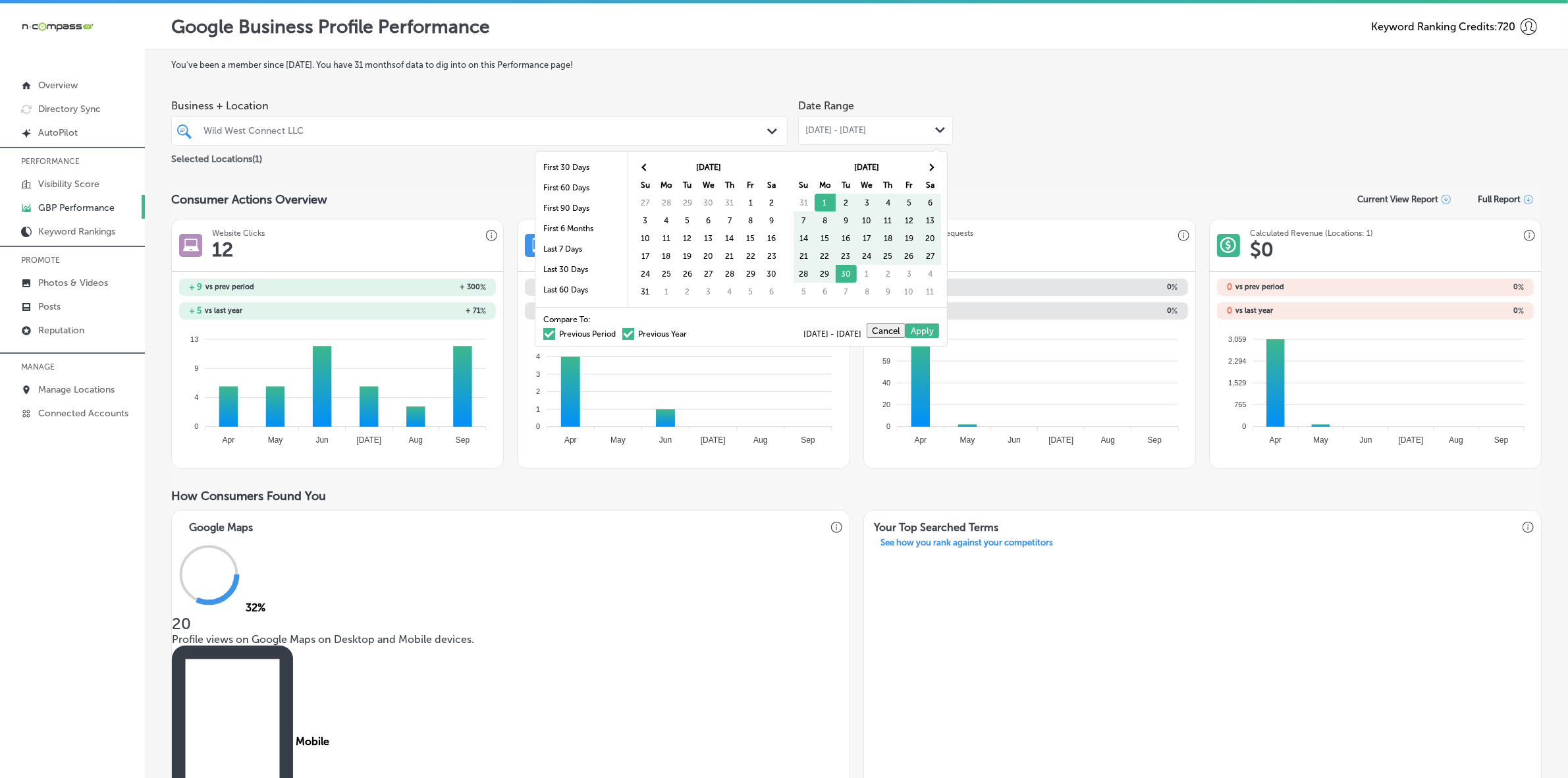
click at [644, 166] on span at bounding box center [644, 166] width 7 height 7
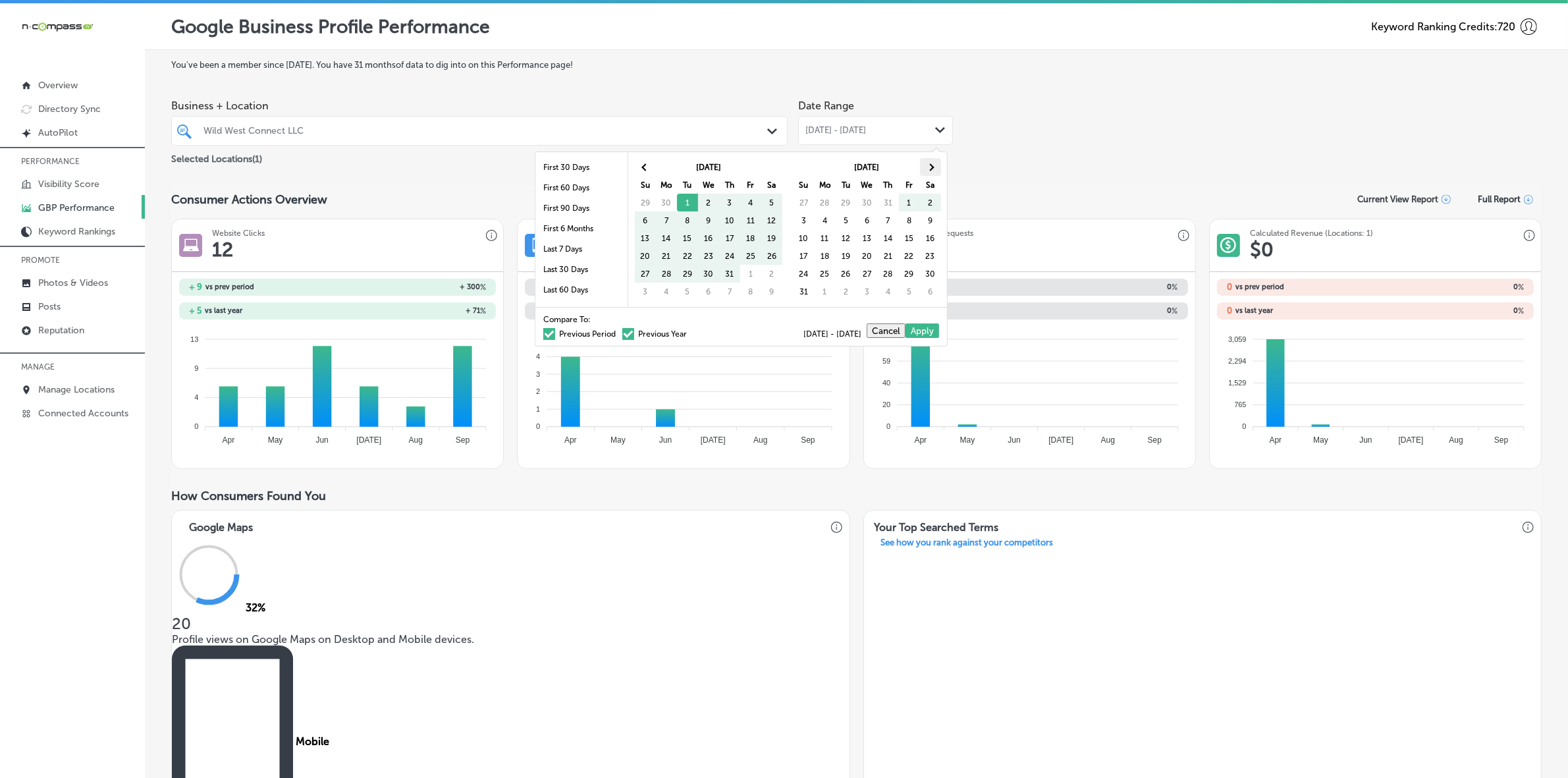
click at [932, 170] on th at bounding box center [930, 166] width 21 height 18
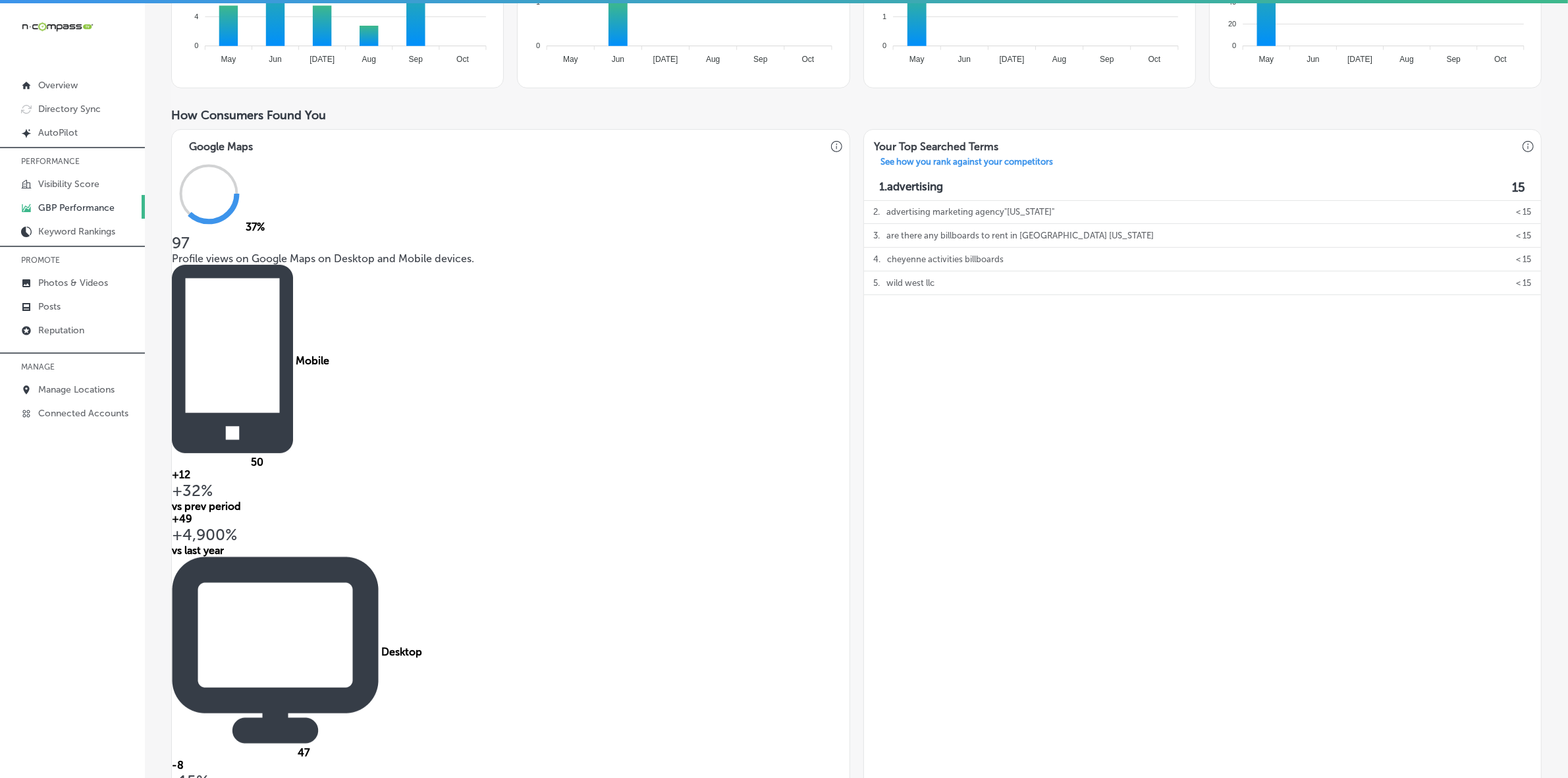
scroll to position [576, 0]
